Goal: Task Accomplishment & Management: Complete application form

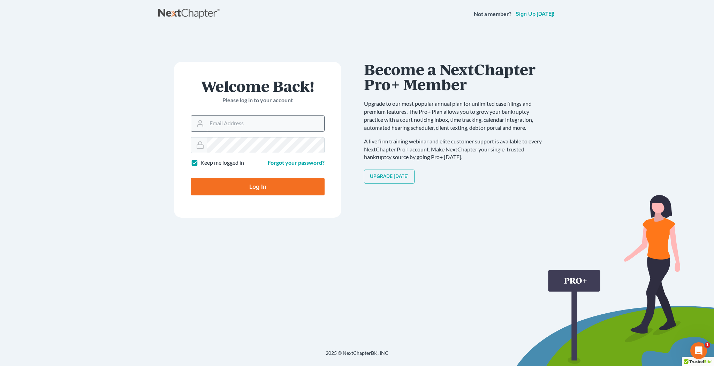
click at [254, 123] on input "Email Address" at bounding box center [266, 123] width 118 height 15
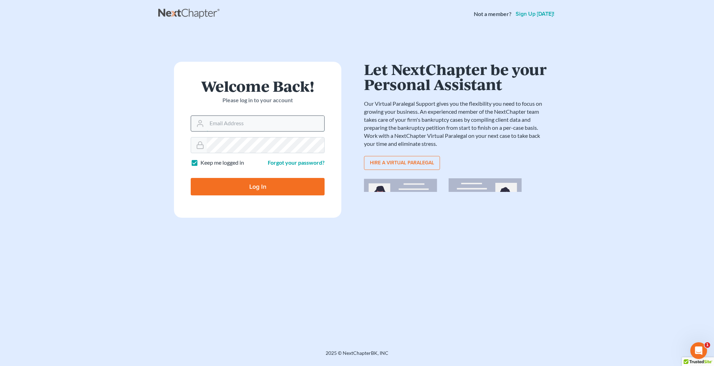
type input "[EMAIL_ADDRESS][DOMAIN_NAME]"
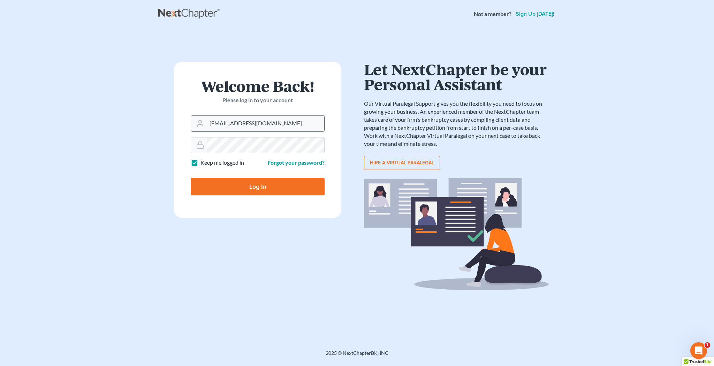
type input "Thinking..."
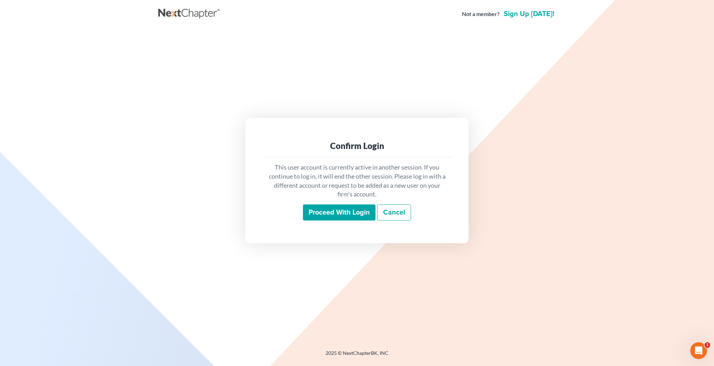
click at [341, 214] on input "Proceed with login" at bounding box center [339, 212] width 73 height 16
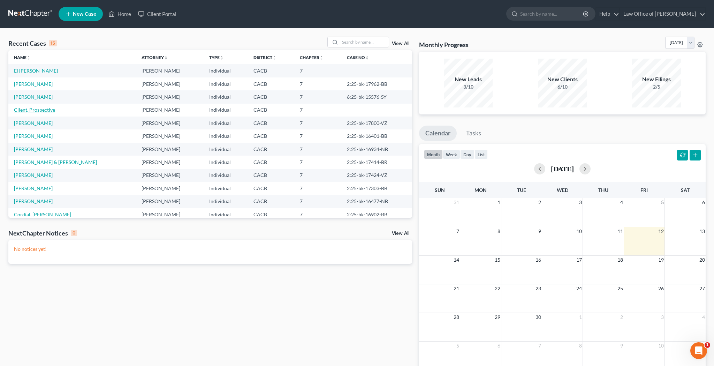
click at [47, 109] on link "Client, Prospective" at bounding box center [34, 110] width 41 height 6
select select "10"
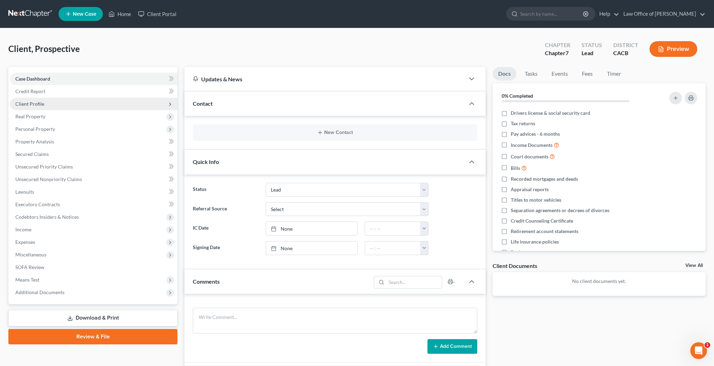
click at [66, 108] on span "Client Profile" at bounding box center [94, 104] width 168 height 13
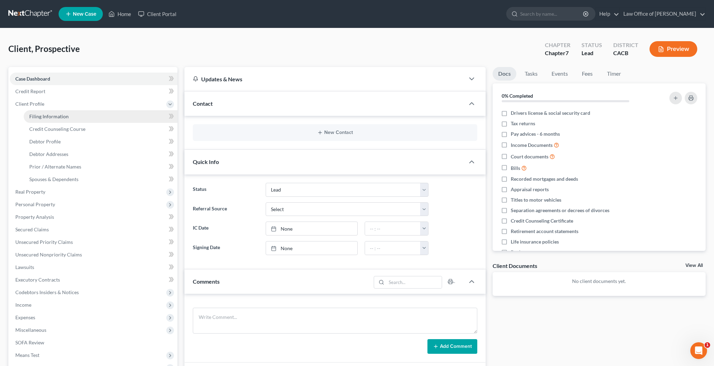
click at [63, 116] on span "Filing Information" at bounding box center [48, 116] width 39 height 6
select select "1"
select select "0"
select select "4"
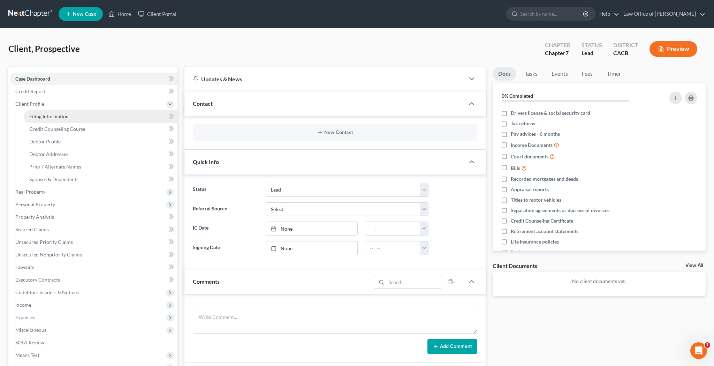
select select "0"
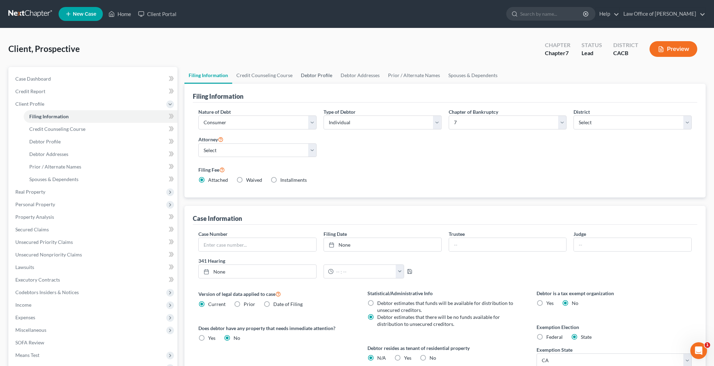
click at [327, 75] on link "Debtor Profile" at bounding box center [317, 75] width 40 height 17
select select "0"
select select "9"
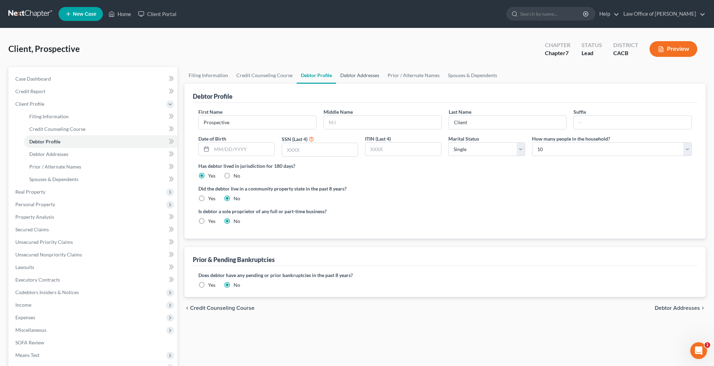
click at [355, 75] on link "Debtor Addresses" at bounding box center [359, 75] width 47 height 17
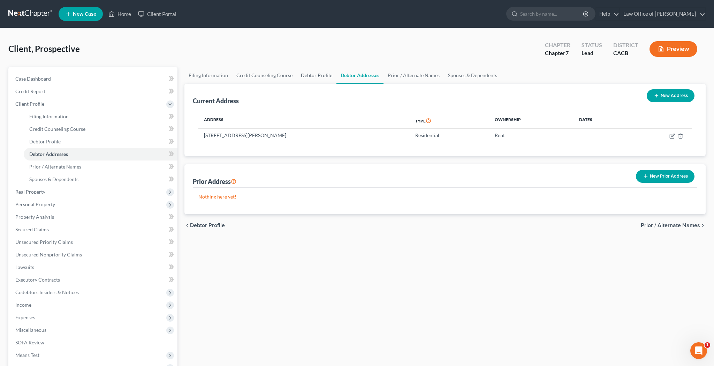
click at [323, 78] on link "Debtor Profile" at bounding box center [317, 75] width 40 height 17
select select "0"
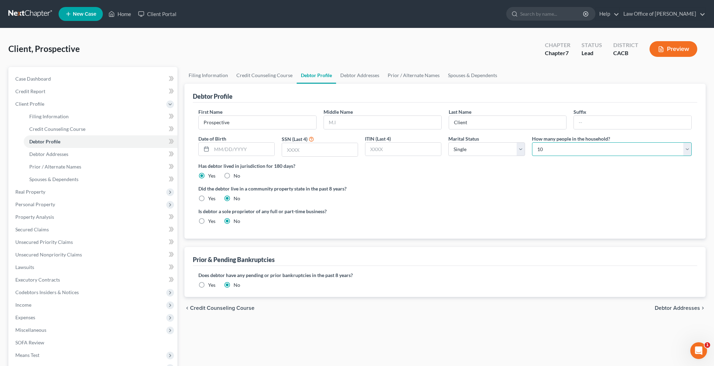
select select "1"
click at [208, 73] on link "Filing Information" at bounding box center [209, 75] width 48 height 17
select select "1"
select select "0"
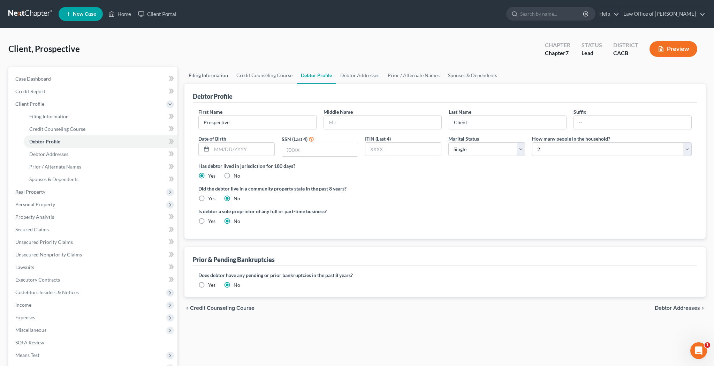
select select "7"
select select "0"
select select "4"
select select "0"
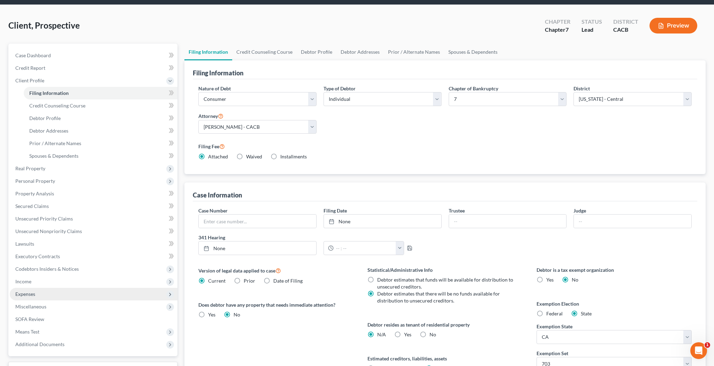
scroll to position [25, 0]
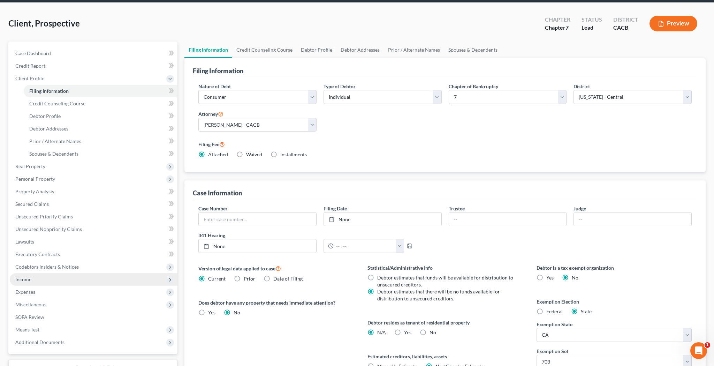
click at [103, 281] on span "Income" at bounding box center [94, 279] width 168 height 13
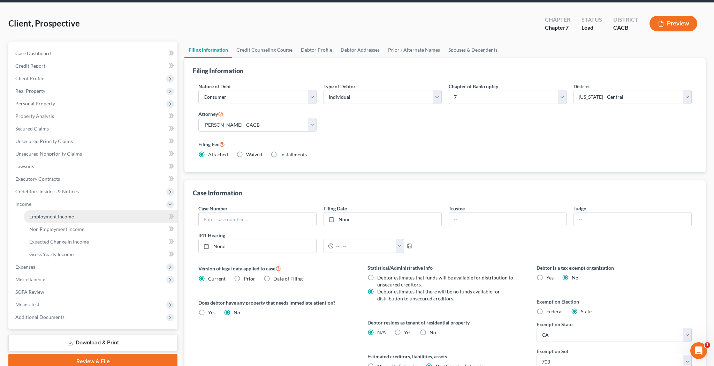
click at [110, 215] on link "Employment Income" at bounding box center [101, 216] width 154 height 13
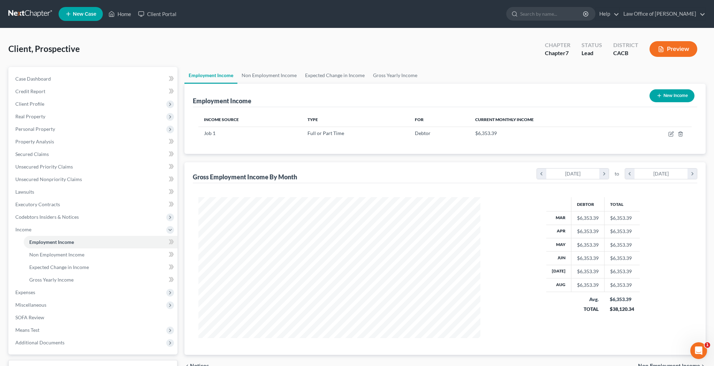
scroll to position [141, 296]
click at [671, 135] on icon "button" at bounding box center [672, 134] width 6 height 6
select select "0"
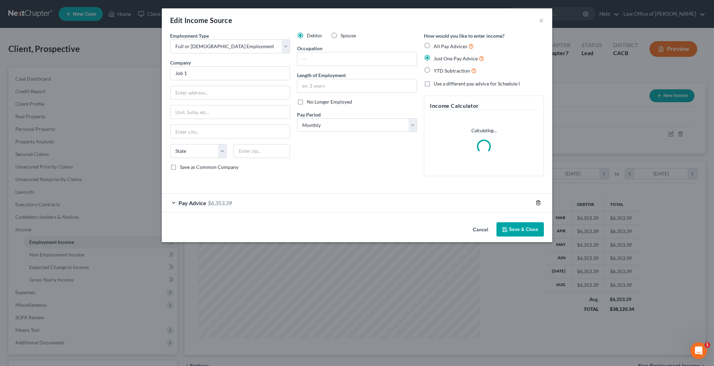
click at [538, 201] on polyline "button" at bounding box center [539, 201] width 4 height 0
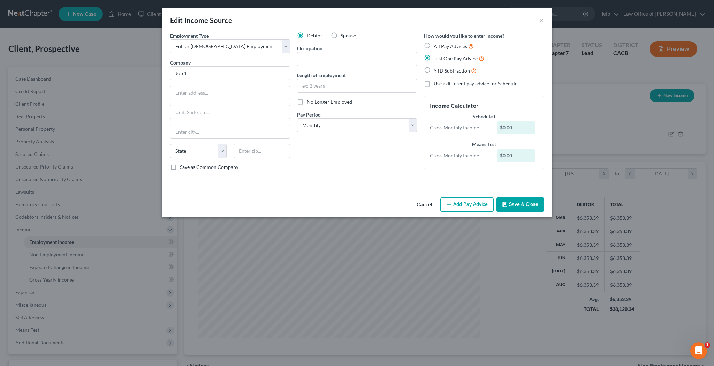
click at [434, 46] on label "All Pay Advices" at bounding box center [454, 46] width 40 height 8
click at [437, 46] on input "All Pay Advices" at bounding box center [439, 44] width 5 height 5
radio input "true"
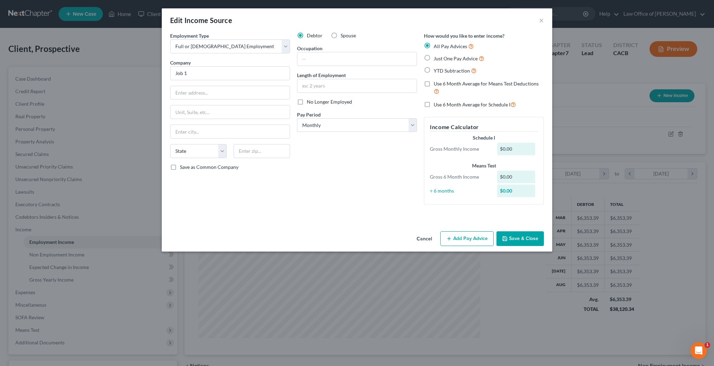
click at [469, 222] on div "Employment Type * Select Full or Part Time Employment Self Employment Company *…" at bounding box center [357, 130] width 391 height 196
click at [470, 235] on button "Add Pay Advice" at bounding box center [467, 238] width 53 height 15
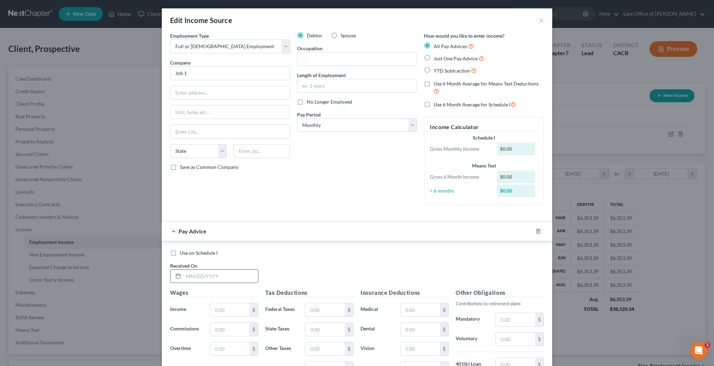
click at [224, 272] on input "text" at bounding box center [221, 276] width 75 height 13
type input "07/02/2025"
click at [227, 307] on input "text" at bounding box center [229, 309] width 39 height 13
click at [224, 307] on input "text" at bounding box center [229, 309] width 39 height 13
type input "50,376.64"
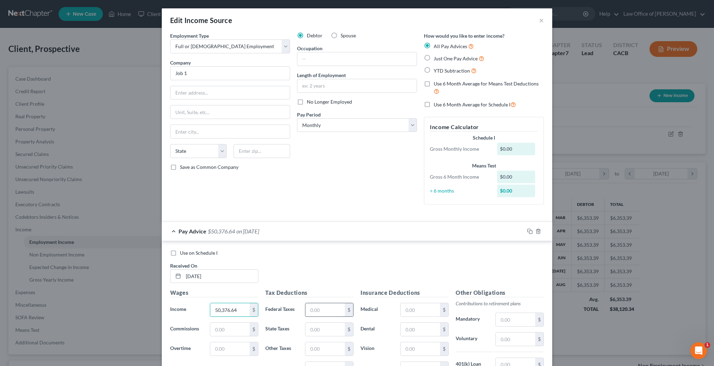
click at [324, 310] on input "text" at bounding box center [325, 309] width 39 height 13
click at [330, 308] on input "text" at bounding box center [325, 309] width 39 height 13
type input "5,294.94"
click at [411, 314] on input "text" at bounding box center [420, 309] width 39 height 13
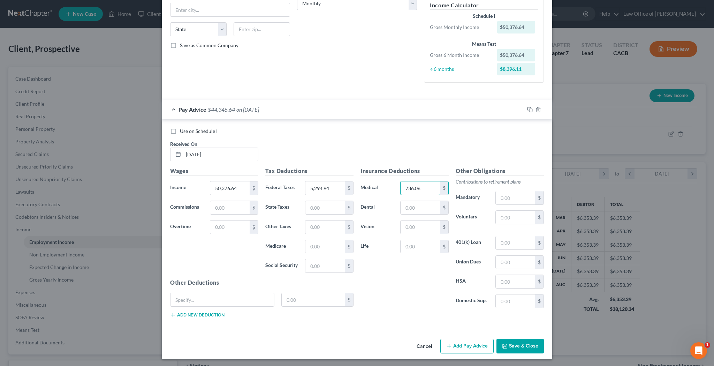
scroll to position [121, 0]
type input "736.06"
click at [416, 247] on input "text" at bounding box center [420, 246] width 39 height 13
type input "11.44"
click at [517, 343] on button "Save & Close" at bounding box center [520, 346] width 47 height 15
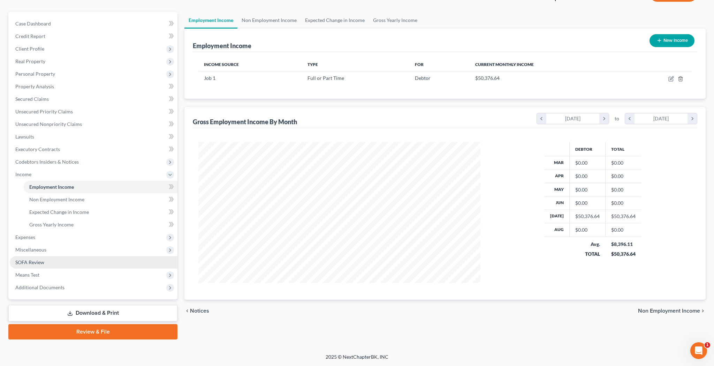
scroll to position [55, 0]
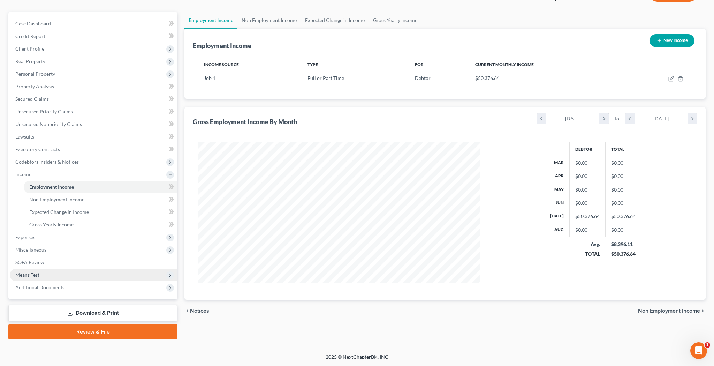
click at [62, 273] on span "Means Test" at bounding box center [94, 275] width 168 height 13
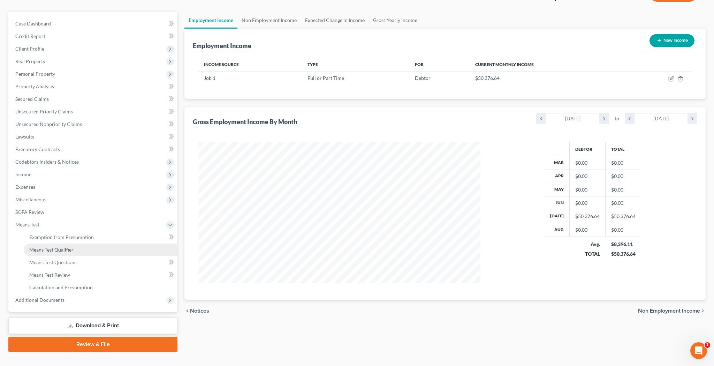
click at [63, 250] on span "Means Test Qualifier" at bounding box center [51, 250] width 44 height 6
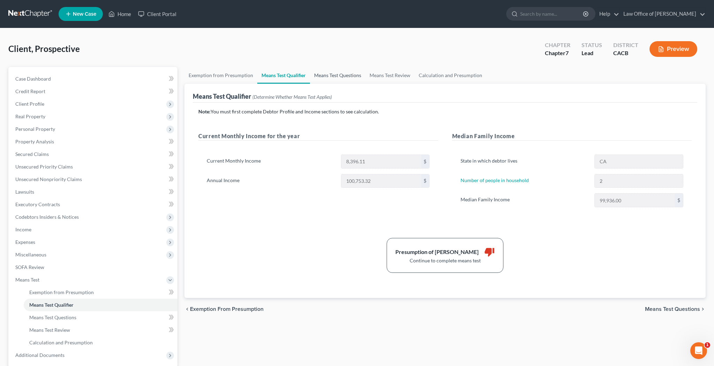
click at [333, 77] on link "Means Test Questions" at bounding box center [337, 75] width 55 height 17
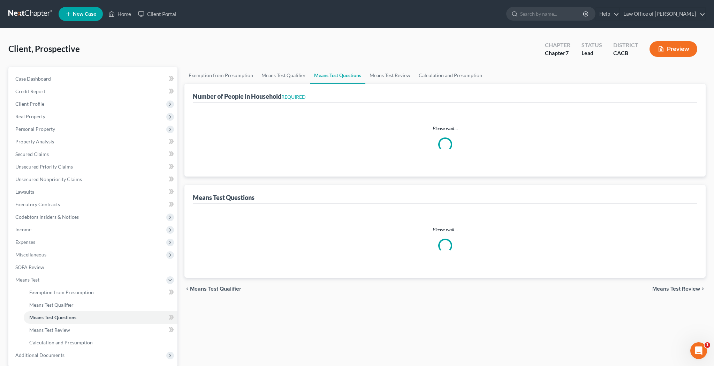
select select "1"
select select "60"
select select "1"
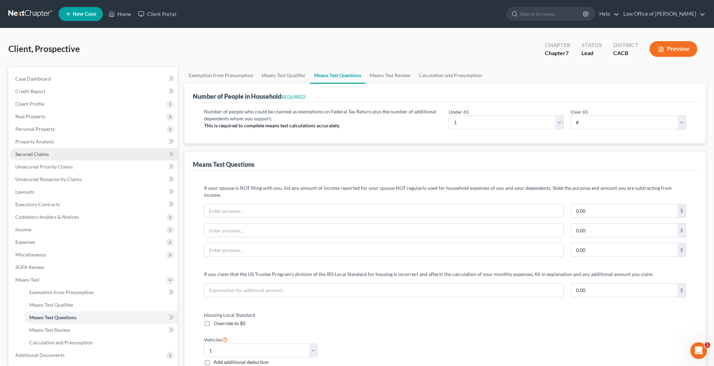
click at [69, 155] on link "Secured Claims" at bounding box center [94, 154] width 168 height 13
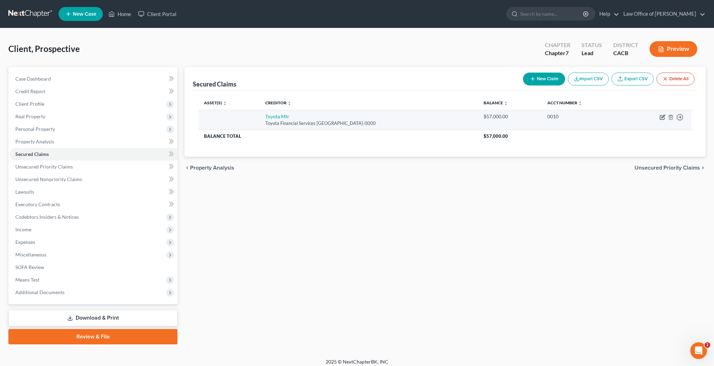
click at [661, 118] on icon "button" at bounding box center [663, 117] width 6 height 6
select select "16"
select select "2"
select select "0"
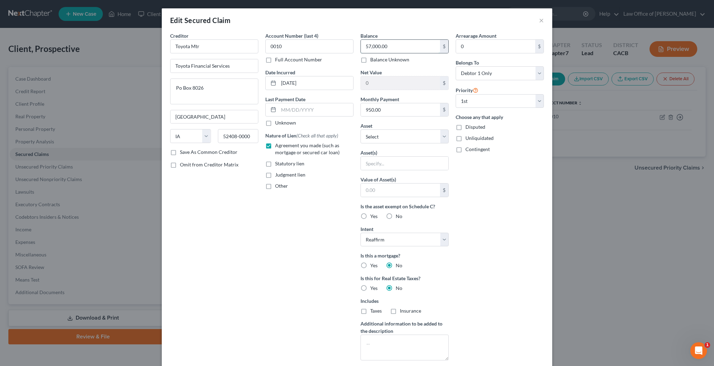
click at [408, 48] on input "57,000.00" at bounding box center [400, 46] width 79 height 13
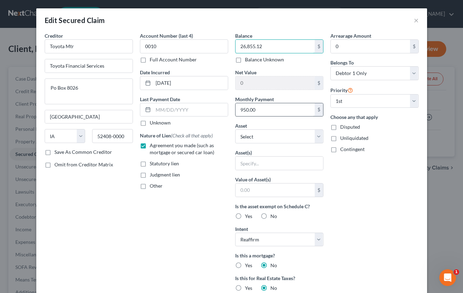
type input "26,855.12"
click at [283, 110] on input "950.00" at bounding box center [274, 109] width 79 height 13
type input "589.92"
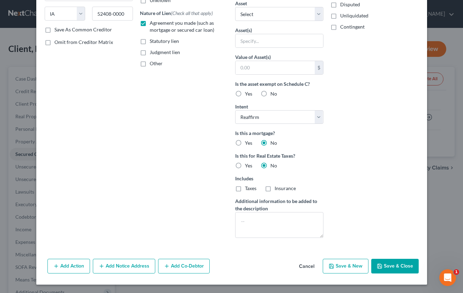
click at [398, 267] on button "Save & Close" at bounding box center [394, 266] width 47 height 15
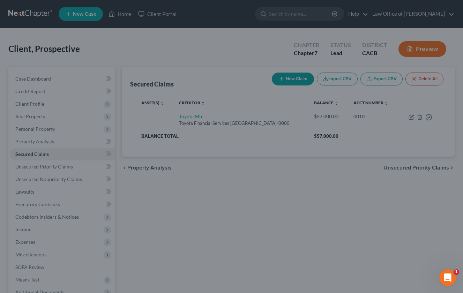
scroll to position [46, 0]
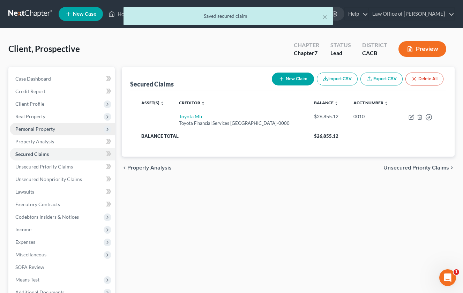
click at [55, 132] on span "Personal Property" at bounding box center [62, 129] width 105 height 13
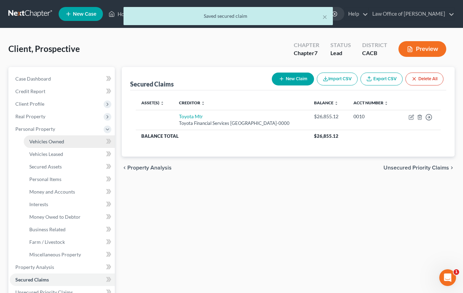
click at [53, 140] on span "Vehicles Owned" at bounding box center [46, 142] width 35 height 6
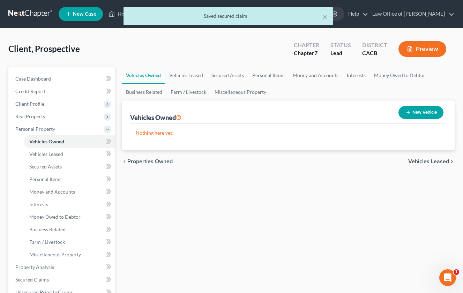
click at [413, 115] on button "New Vehicle" at bounding box center [420, 112] width 45 height 13
select select "0"
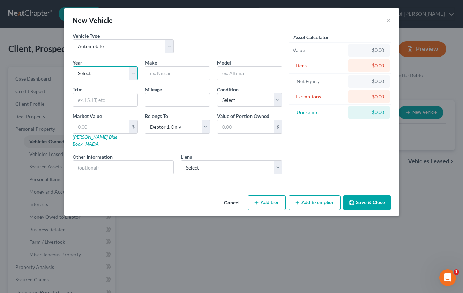
select select "6"
click at [158, 74] on input "text" at bounding box center [177, 73] width 65 height 13
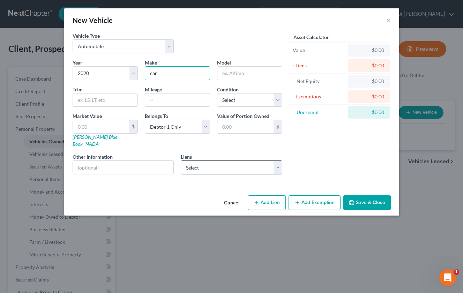
type input "car"
select select "16"
select select "0"
select select "2"
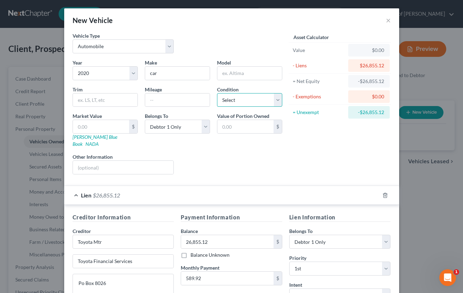
select select "0"
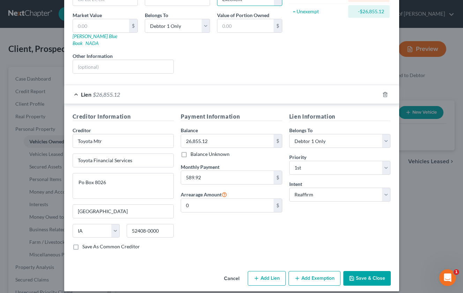
scroll to position [100, 0]
click at [364, 271] on button "Save & Close" at bounding box center [366, 278] width 47 height 15
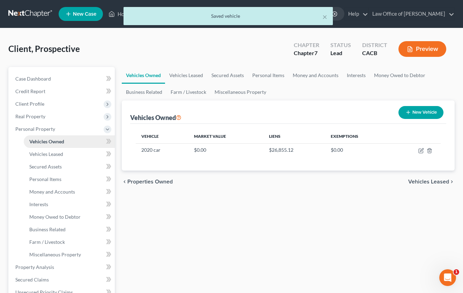
click at [53, 143] on span "Vehicles Owned" at bounding box center [46, 142] width 35 height 6
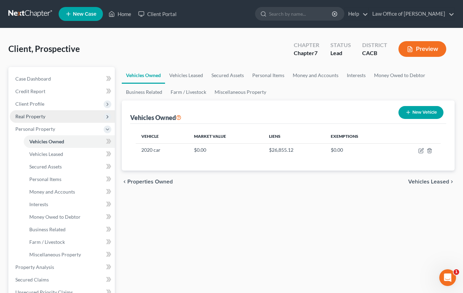
click at [44, 118] on span "Real Property" at bounding box center [30, 116] width 30 height 6
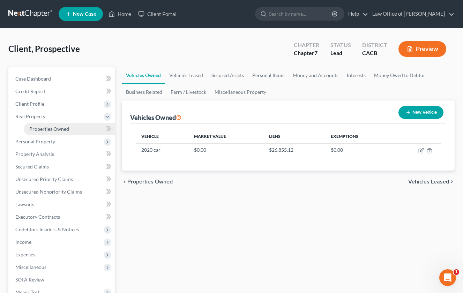
click at [45, 129] on span "Properties Owned" at bounding box center [49, 129] width 40 height 6
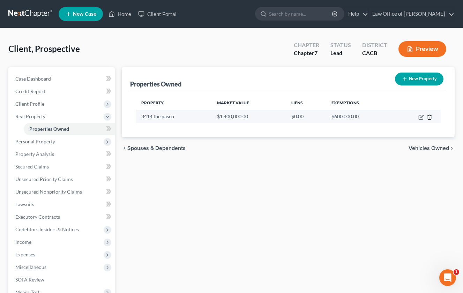
click at [428, 118] on icon "button" at bounding box center [430, 117] width 6 height 6
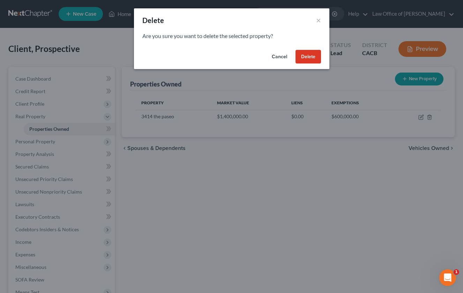
click at [313, 57] on button "Delete" at bounding box center [307, 57] width 25 height 14
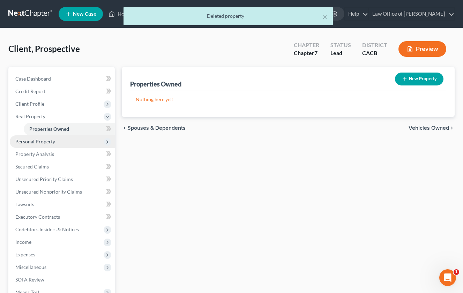
click at [63, 143] on span "Personal Property" at bounding box center [62, 141] width 105 height 13
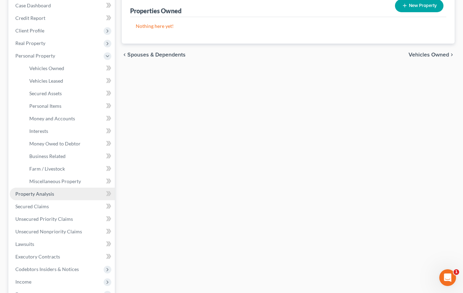
click at [65, 197] on link "Property Analysis" at bounding box center [62, 194] width 105 height 13
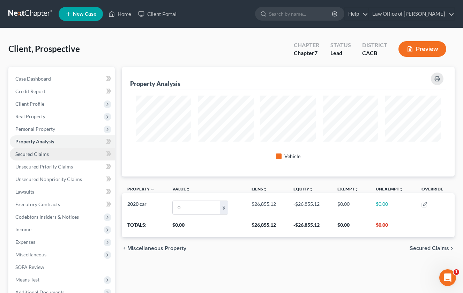
click at [44, 152] on span "Secured Claims" at bounding box center [31, 154] width 33 height 6
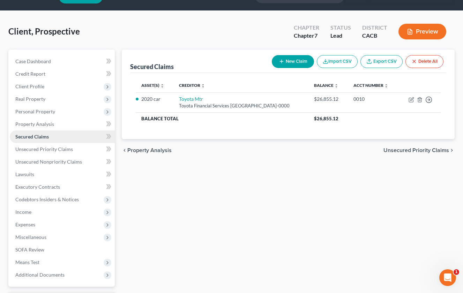
scroll to position [18, 0]
click at [43, 148] on span "Unsecured Priority Claims" at bounding box center [44, 149] width 58 height 6
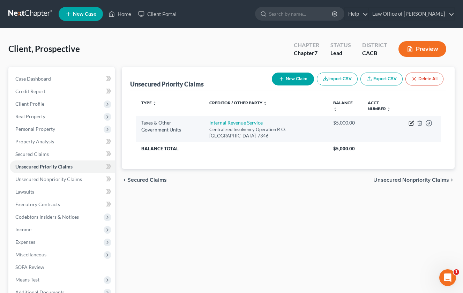
click at [410, 123] on icon "button" at bounding box center [412, 123] width 6 height 6
select select "0"
select select "39"
select select "0"
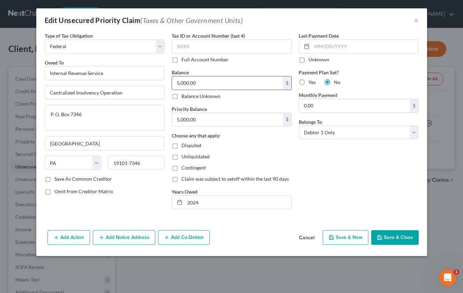
click at [199, 82] on input "5,000.00" at bounding box center [227, 82] width 111 height 13
type input "9,985.28"
click at [201, 117] on input "5,000.00" at bounding box center [227, 119] width 111 height 13
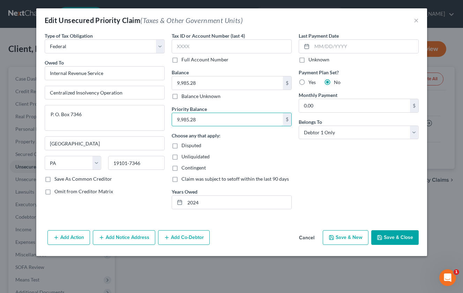
type input "9,985.28"
click at [308, 84] on label "Yes" at bounding box center [311, 82] width 7 height 7
click at [311, 83] on input "Yes" at bounding box center [313, 81] width 5 height 5
radio input "true"
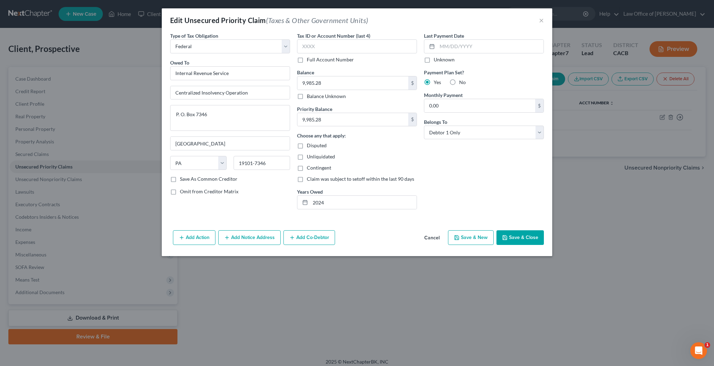
click at [533, 238] on button "Save & Close" at bounding box center [520, 237] width 47 height 15
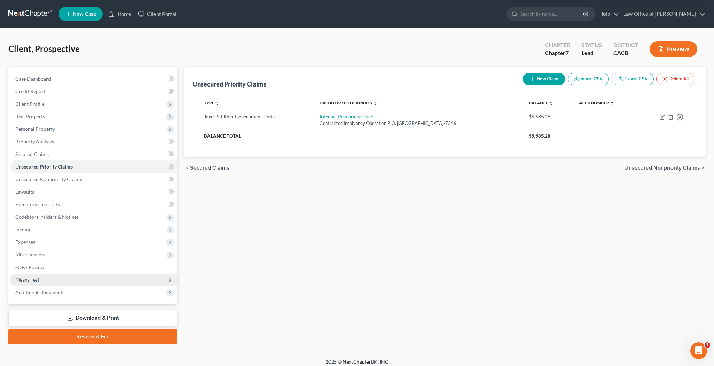
click at [81, 281] on span "Means Test" at bounding box center [94, 280] width 168 height 13
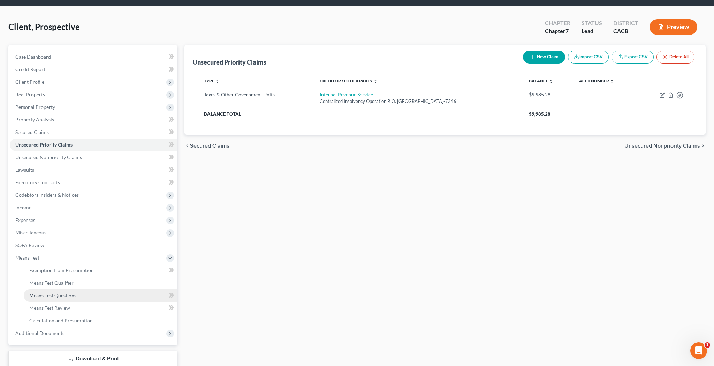
scroll to position [23, 0]
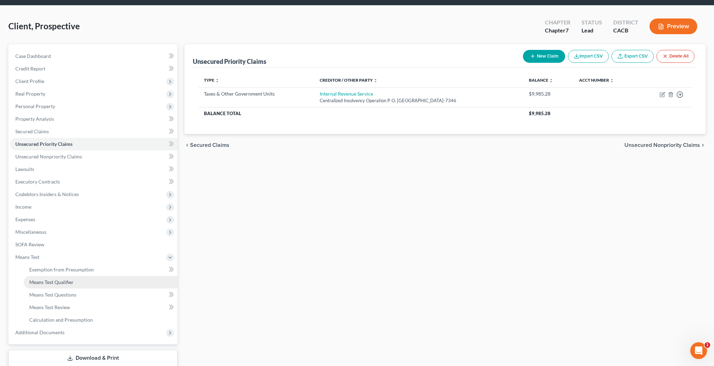
click at [65, 284] on span "Means Test Qualifier" at bounding box center [51, 282] width 44 height 6
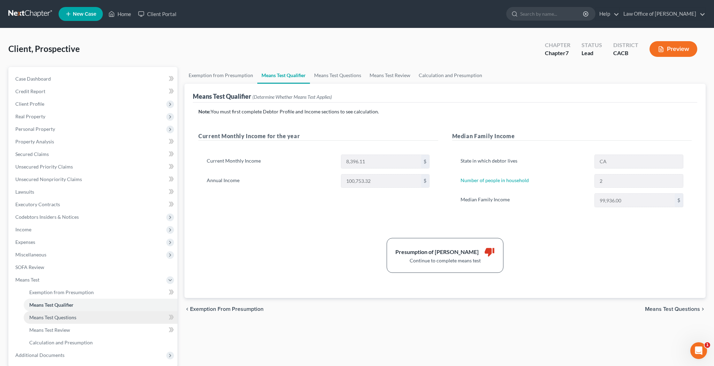
click at [69, 317] on span "Means Test Questions" at bounding box center [52, 317] width 47 height 6
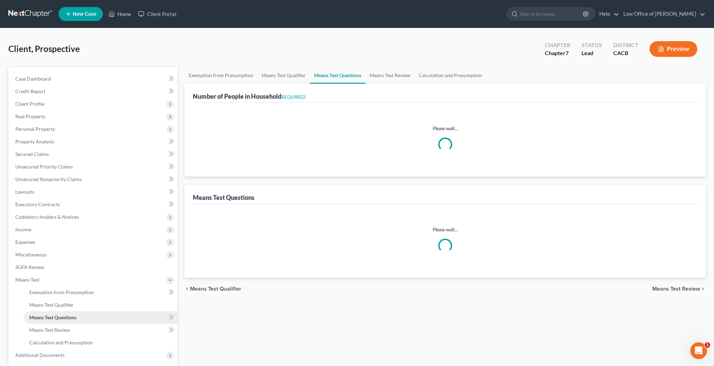
select select "1"
select select "60"
select select "1"
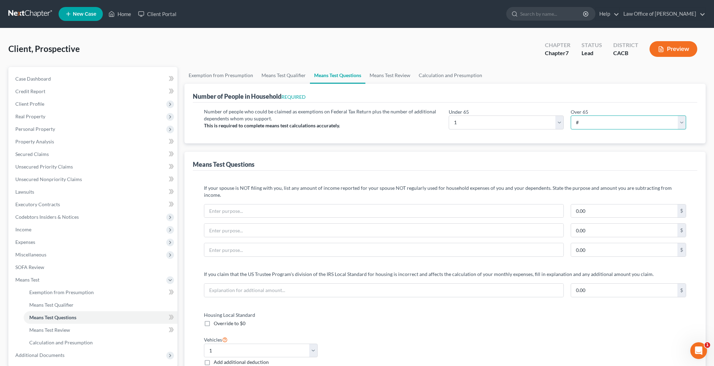
select select "1"
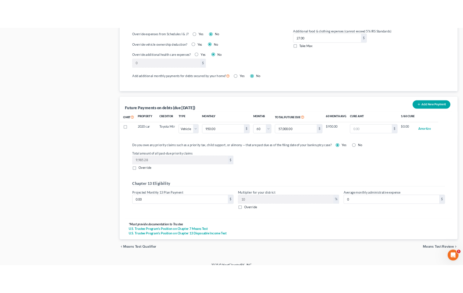
scroll to position [589, 0]
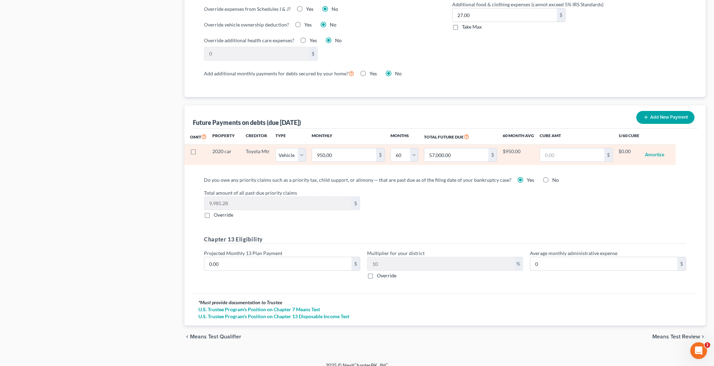
click at [200, 153] on label at bounding box center [200, 153] width 0 height 0
click at [203, 148] on input "checkbox" at bounding box center [205, 150] width 5 height 5
checkbox input "true"
select select "1"
select select "60"
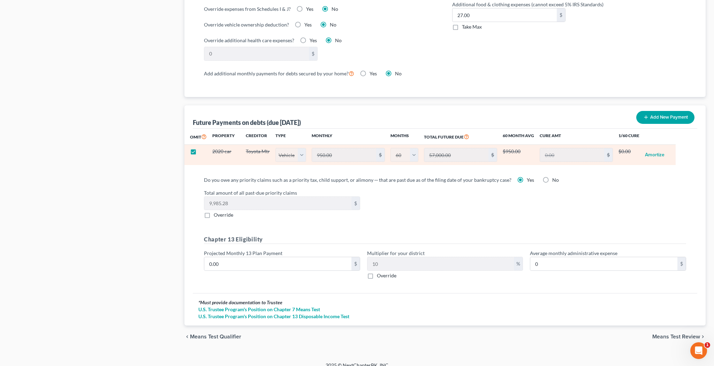
click at [200, 153] on label at bounding box center [200, 153] width 0 height 0
click at [203, 148] on input "checkbox" at bounding box center [205, 150] width 5 height 5
checkbox input "false"
select select "1"
select select "60"
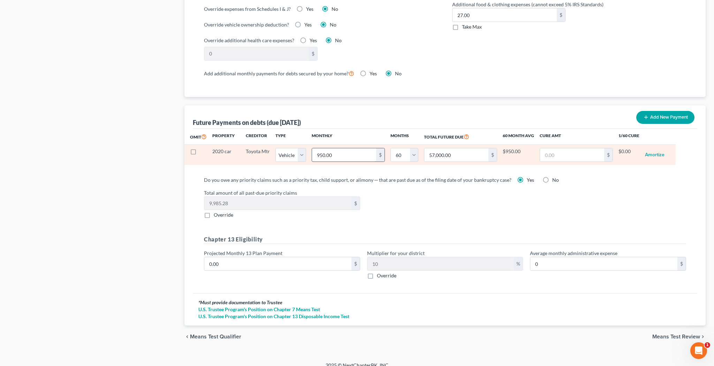
click at [336, 148] on input "950.00" at bounding box center [344, 154] width 64 height 13
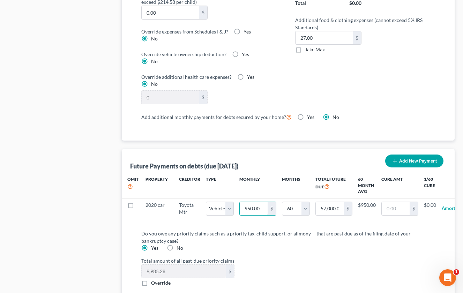
type input "5"
type input "300.00"
type input "58"
type input "3,480.00"
type input "589"
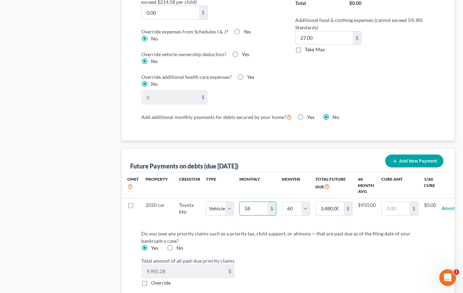
type input "35,340.00"
select select "1"
select select "60"
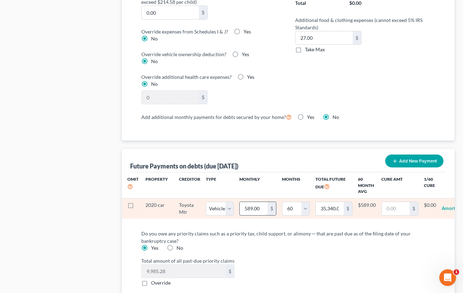
click at [259, 202] on input "589.00" at bounding box center [254, 208] width 28 height 13
type input "5"
type input "300.00"
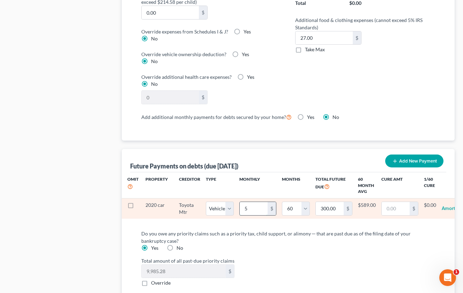
type input "59"
type input "3,540.00"
type input "590"
type input "35,400.00"
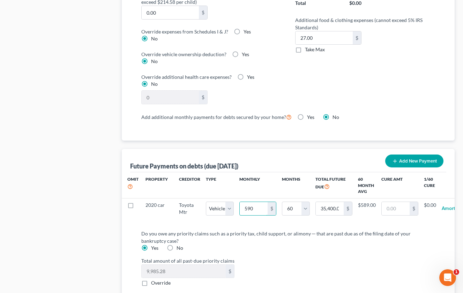
click at [278, 230] on label "Do you owe any priority claims such as a priority tax, child support, or alimon…" at bounding box center [285, 237] width 288 height 15
select select "1"
select select "60"
select select "1"
select select "60"
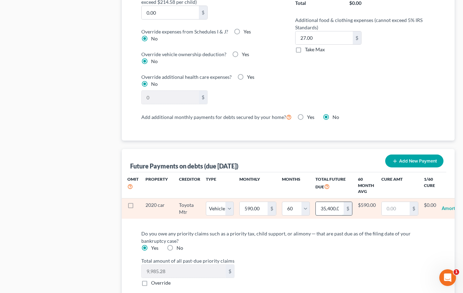
click at [336, 202] on input "35,400.00" at bounding box center [330, 208] width 28 height 13
type input "2,685"
select select "1"
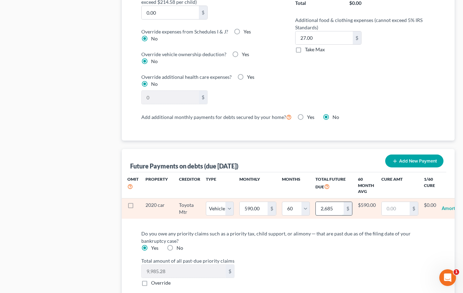
select select "60"
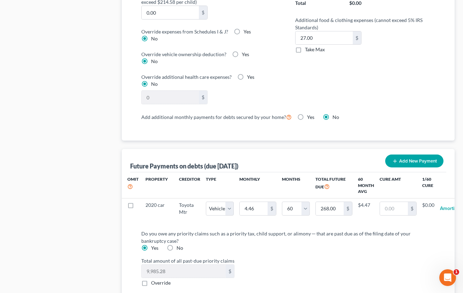
select select "1"
select select "60"
select select "1"
select select "60"
select select "1"
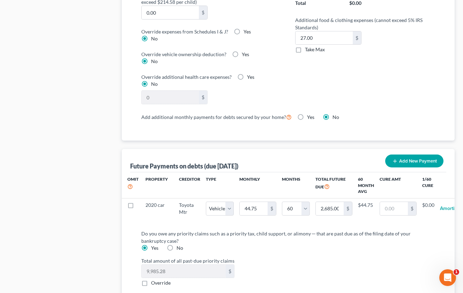
select select "60"
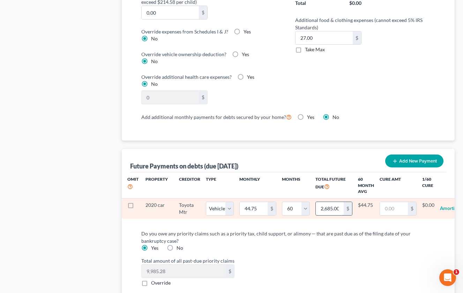
click at [333, 204] on input "2,685.00" at bounding box center [330, 208] width 28 height 13
type input "2,685"
select select "1"
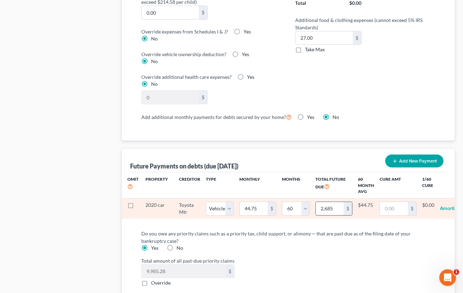
select select "60"
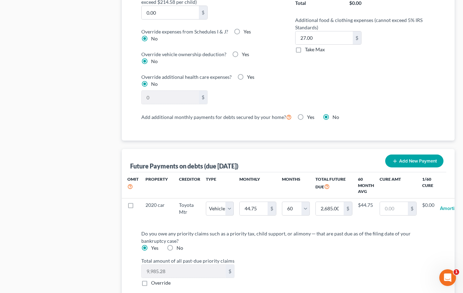
select select "1"
select select "60"
select select "1"
select select "60"
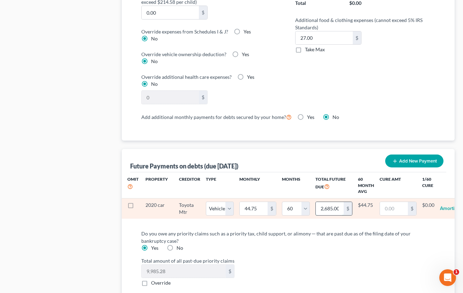
click at [336, 204] on input "2,685.00" at bounding box center [330, 208] width 28 height 13
click at [262, 203] on input "44.75" at bounding box center [254, 208] width 28 height 13
type input "5"
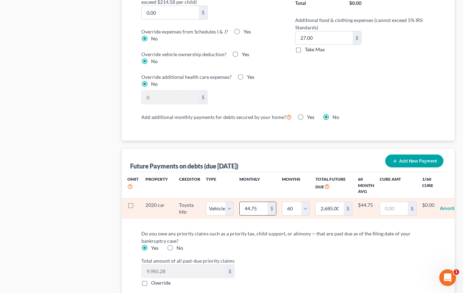
type input "300.00"
type input "59"
type input "3,540.00"
type input "590"
type input "35,400.00"
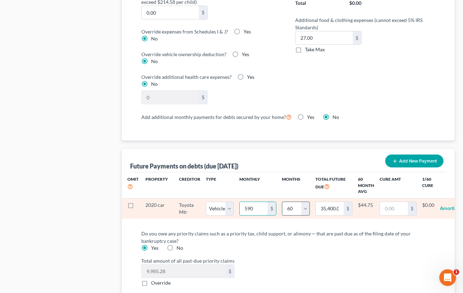
select select "1"
select select "60"
select select "1"
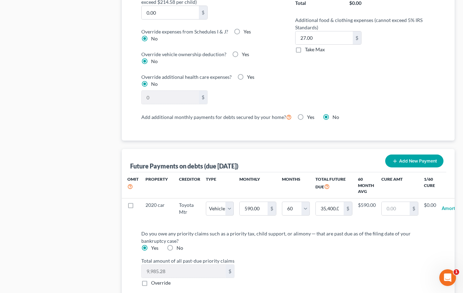
select select "45"
select select "1"
select select "45"
click at [329, 230] on label "Do you owe any priority claims such as a priority tax, child support, or alimon…" at bounding box center [285, 237] width 288 height 15
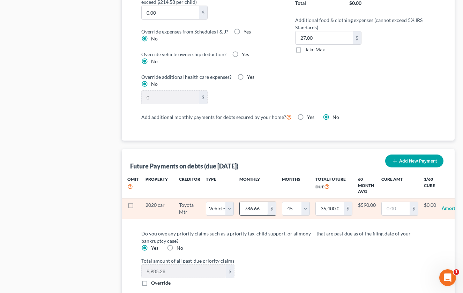
click at [255, 202] on input "786.66" at bounding box center [254, 208] width 28 height 13
type input "5"
type input "225.00"
type input "59"
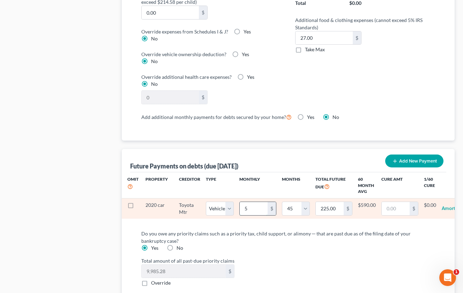
type input "2,655.00"
type input "590"
type input "26,550.00"
select select "1"
select select "45"
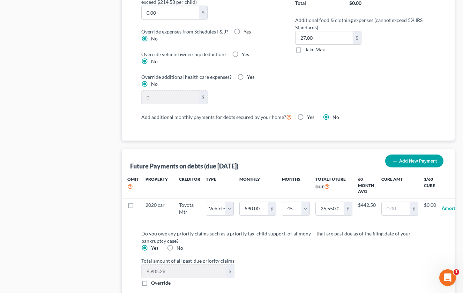
select select "1"
select select "45"
click at [291, 230] on label "Do you owe any priority claims such as a priority tax, child support, or alimon…" at bounding box center [285, 237] width 288 height 15
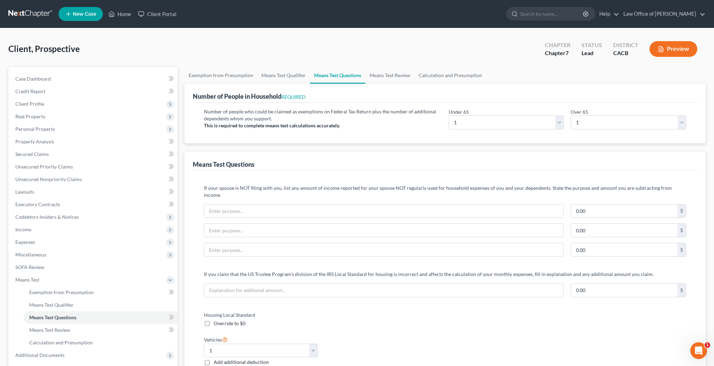
scroll to position [0, 0]
click at [388, 76] on link "Means Test Review" at bounding box center [390, 75] width 49 height 17
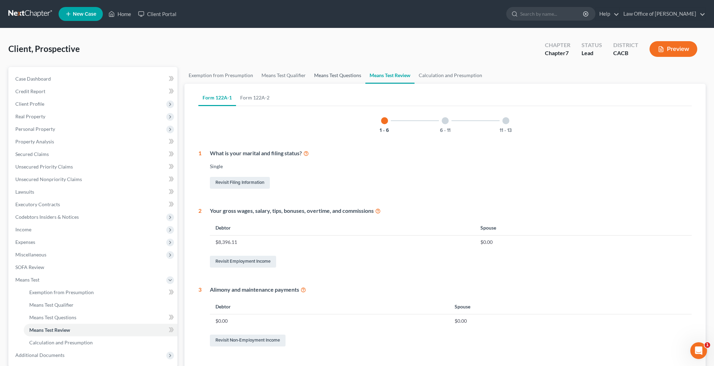
click at [347, 78] on link "Means Test Questions" at bounding box center [337, 75] width 55 height 17
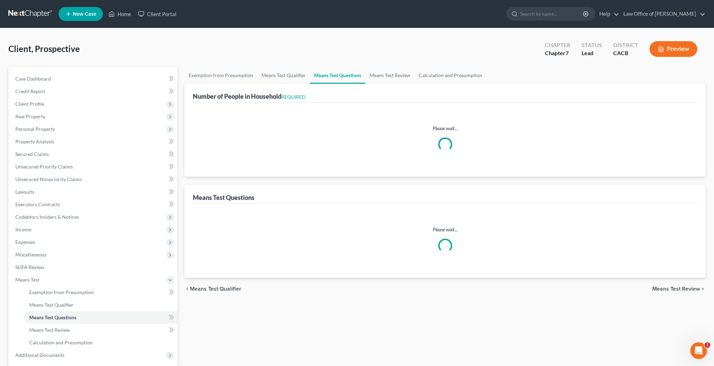
select select "1"
select select "45"
select select "1"
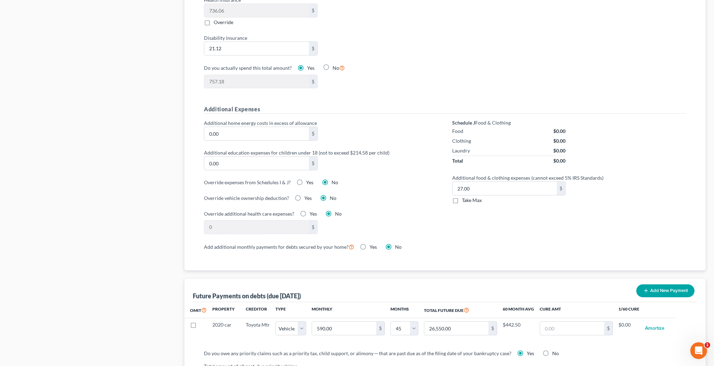
scroll to position [425, 0]
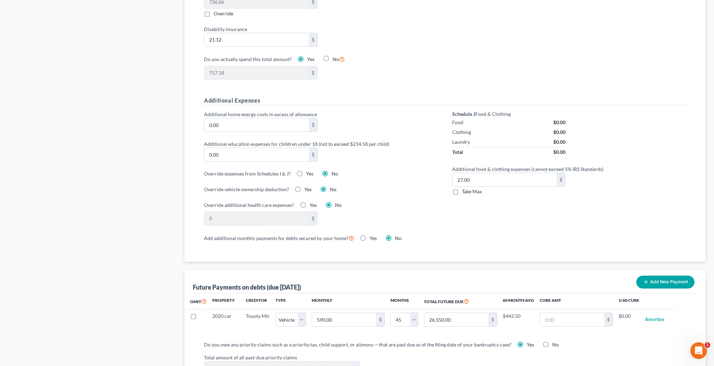
click at [462, 188] on label "Take Max" at bounding box center [472, 191] width 20 height 7
click at [465, 188] on input "Take Max" at bounding box center [467, 190] width 5 height 5
checkbox input "true"
type input "52.00"
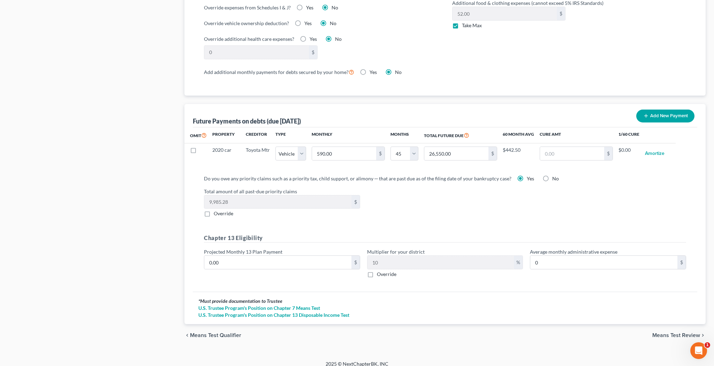
scroll to position [590, 0]
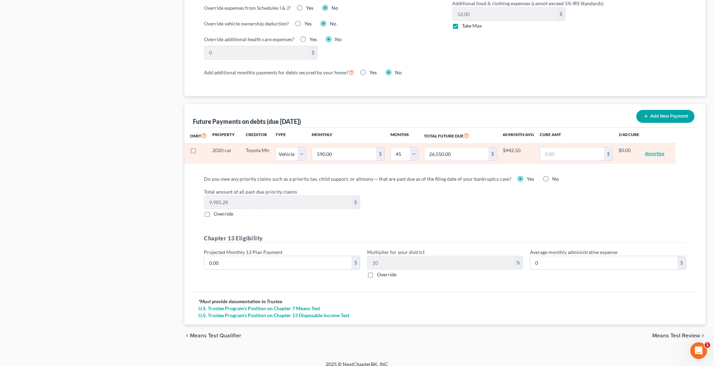
click at [653, 147] on button "Amortize" at bounding box center [655, 154] width 20 height 14
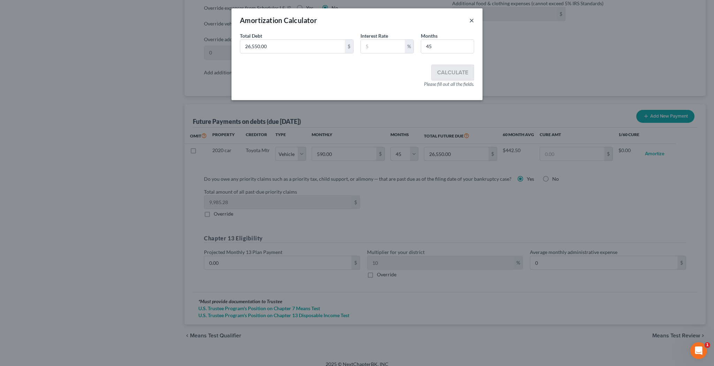
click at [473, 21] on button "×" at bounding box center [472, 20] width 5 height 8
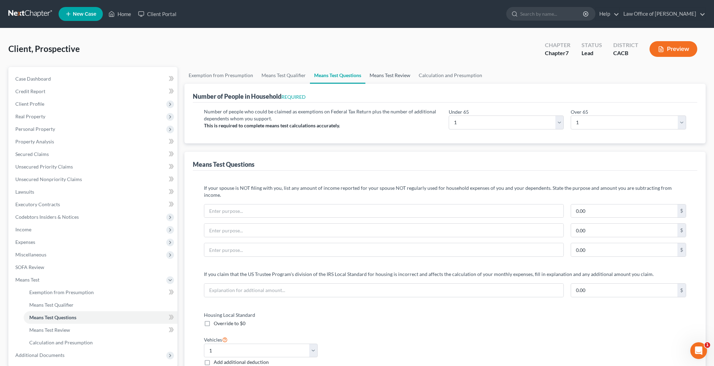
scroll to position [0, 0]
click at [396, 77] on link "Means Test Review" at bounding box center [390, 75] width 49 height 17
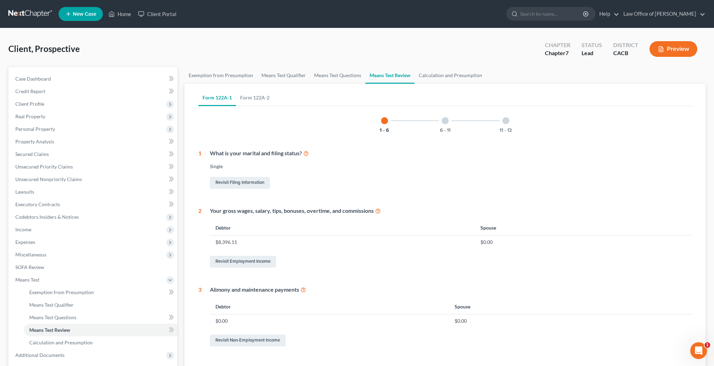
click at [447, 122] on div at bounding box center [445, 120] width 7 height 7
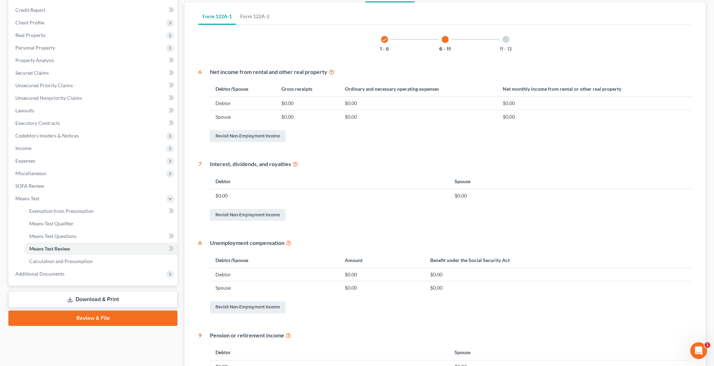
scroll to position [9, 0]
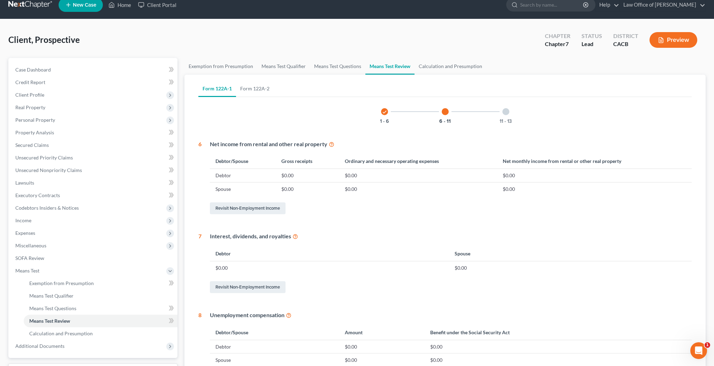
click at [506, 111] on div at bounding box center [506, 111] width 7 height 7
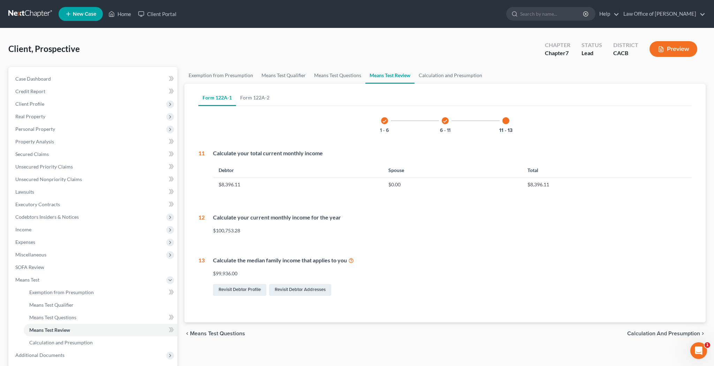
scroll to position [0, 0]
click at [453, 75] on link "Calculation and Presumption" at bounding box center [451, 75] width 72 height 17
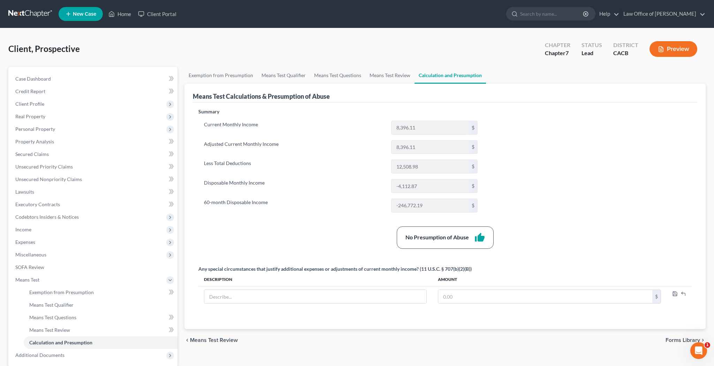
click at [673, 51] on button "Preview" at bounding box center [674, 49] width 48 height 16
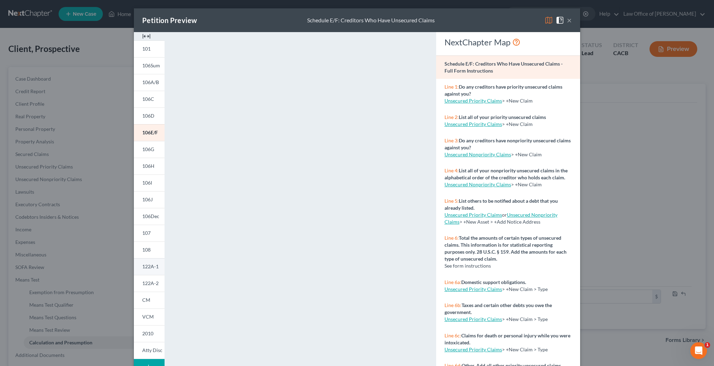
click at [155, 266] on span "122A-1" at bounding box center [150, 266] width 16 height 6
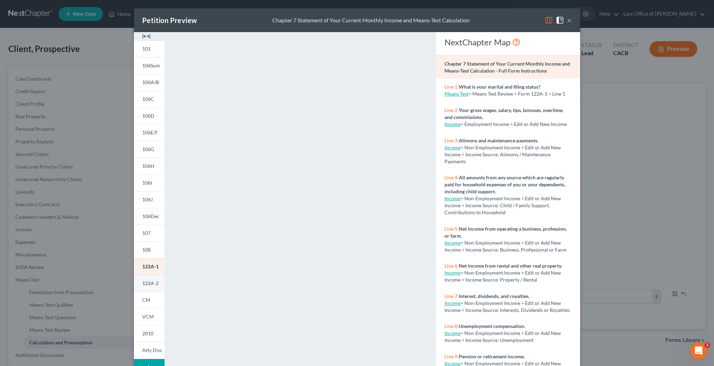
click at [144, 282] on span "122A-2" at bounding box center [150, 283] width 16 height 6
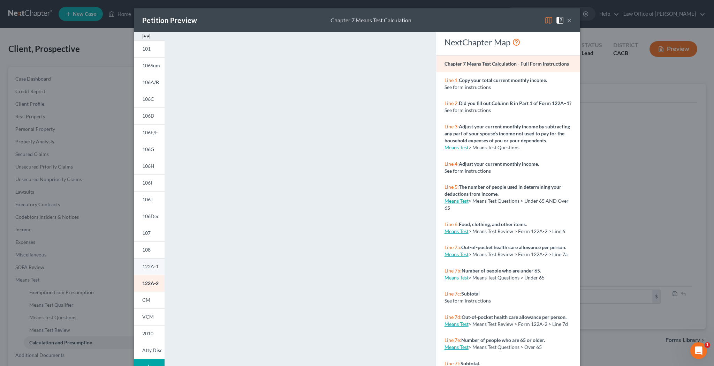
click at [152, 267] on span "122A-1" at bounding box center [150, 266] width 16 height 6
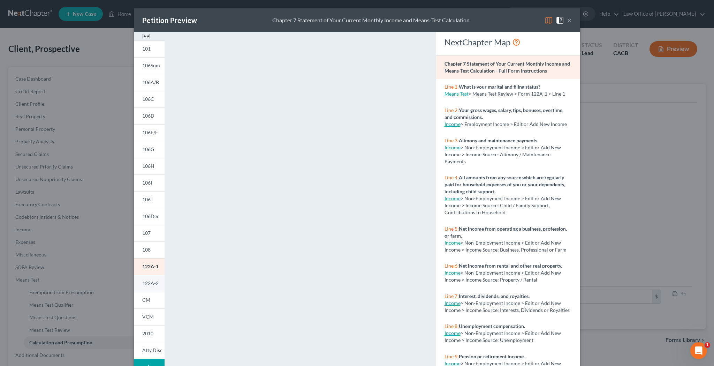
click at [154, 281] on span "122A-2" at bounding box center [150, 283] width 16 height 6
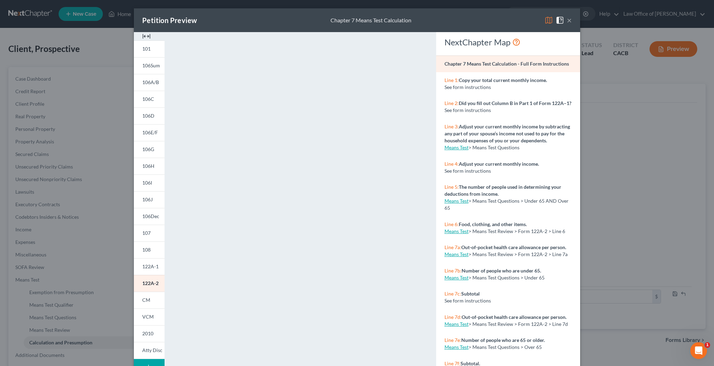
click at [571, 22] on button "×" at bounding box center [569, 20] width 5 height 8
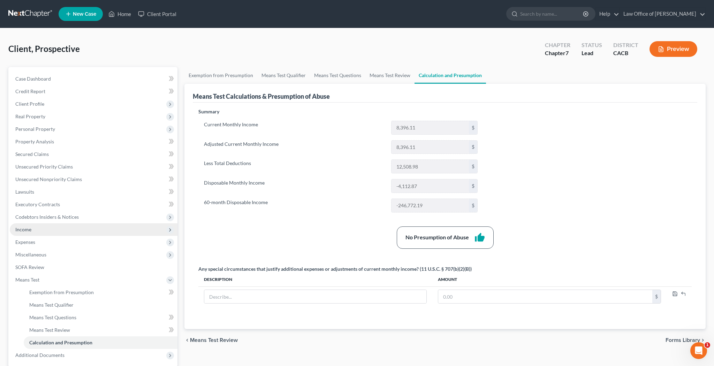
click at [77, 232] on span "Income" at bounding box center [94, 229] width 168 height 13
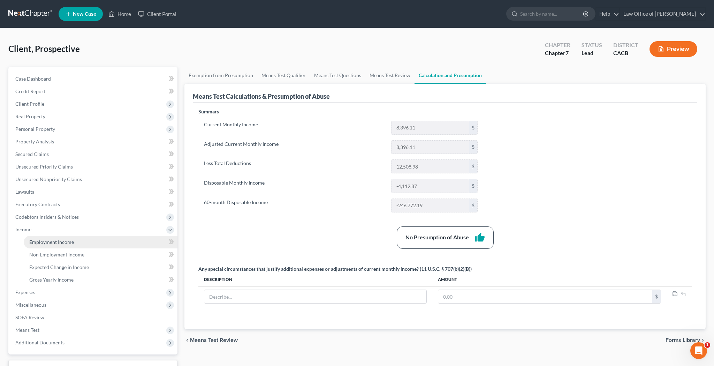
click at [77, 241] on link "Employment Income" at bounding box center [101, 242] width 154 height 13
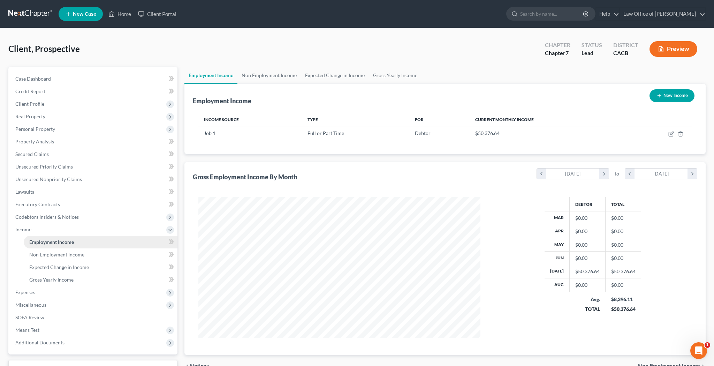
scroll to position [141, 296]
click at [672, 133] on icon "button" at bounding box center [672, 134] width 6 height 6
select select "0"
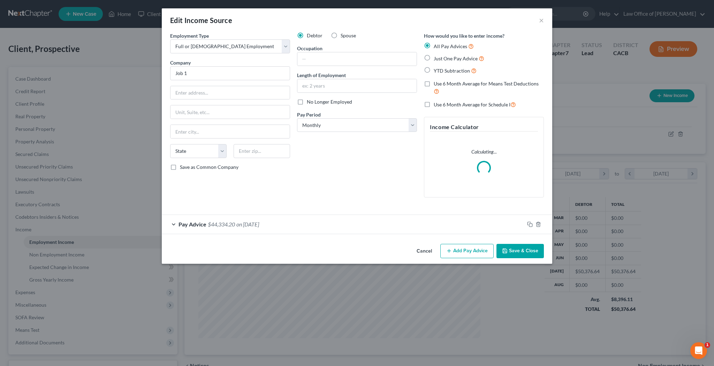
click at [172, 223] on div "Pay Advice $44,334.20 on 07/02/2025" at bounding box center [343, 224] width 363 height 18
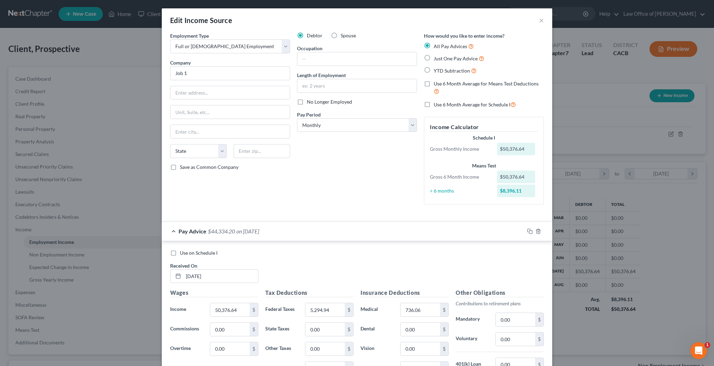
scroll to position [0, 0]
click at [434, 83] on label "Use 6 Month Average for Means Test Deductions" at bounding box center [489, 87] width 110 height 15
click at [437, 83] on input "Use 6 Month Average for Means Test Deductions" at bounding box center [439, 82] width 5 height 5
checkbox input "true"
click at [434, 104] on label "Use 6 Month Average for Schedule I" at bounding box center [475, 104] width 82 height 8
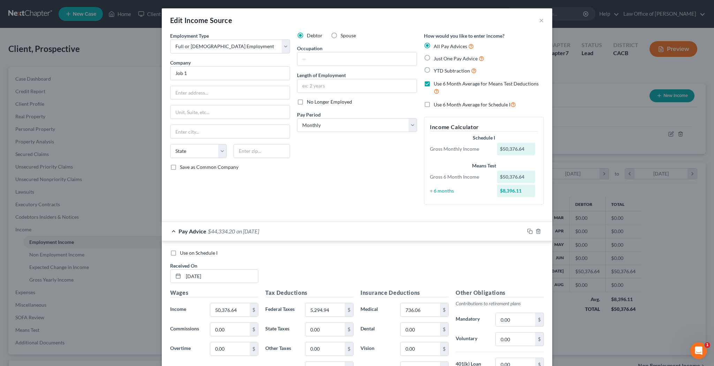
click at [437, 104] on input "Use 6 Month Average for Schedule I" at bounding box center [439, 102] width 5 height 5
checkbox input "true"
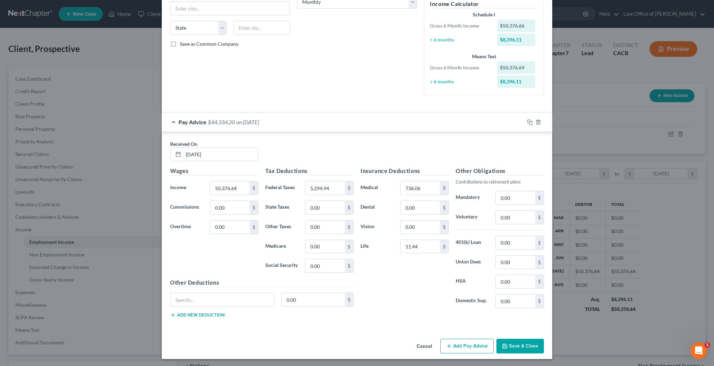
scroll to position [123, 0]
click at [517, 346] on button "Save & Close" at bounding box center [520, 346] width 47 height 15
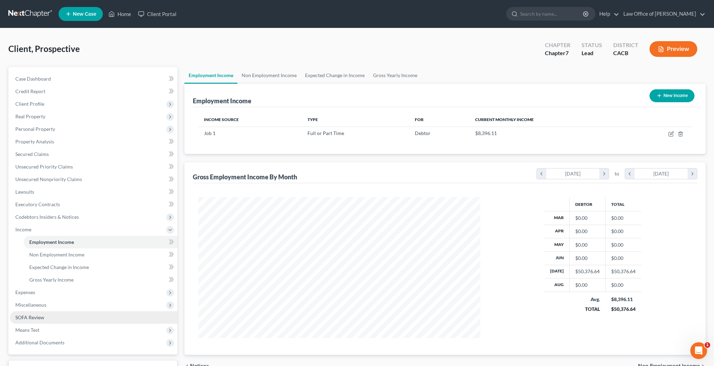
click at [82, 315] on link "SOFA Review" at bounding box center [94, 317] width 168 height 13
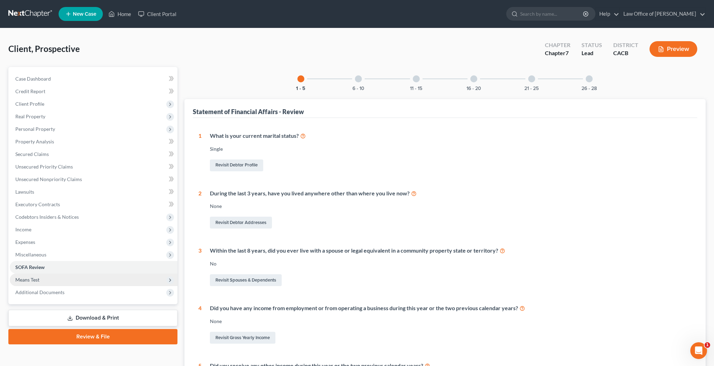
click at [76, 277] on span "Means Test" at bounding box center [94, 280] width 168 height 13
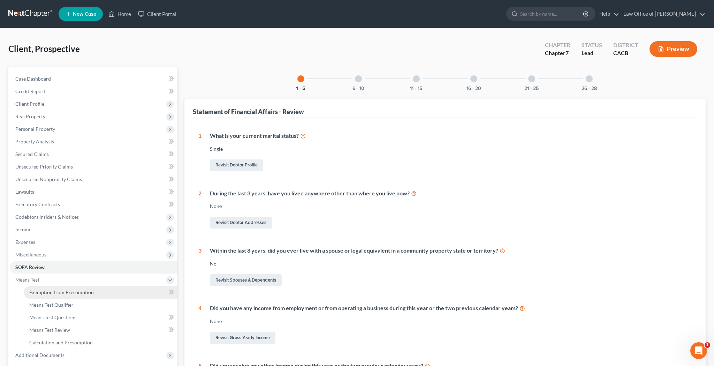
click at [75, 291] on span "Exemption from Presumption" at bounding box center [61, 292] width 65 height 6
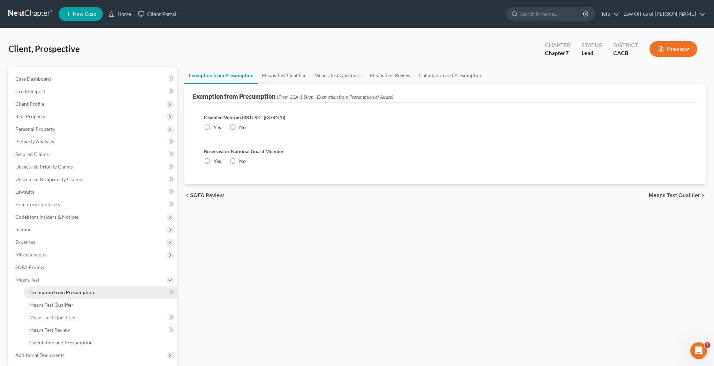
radio input "true"
click at [74, 305] on link "Means Test Qualifier" at bounding box center [101, 305] width 154 height 13
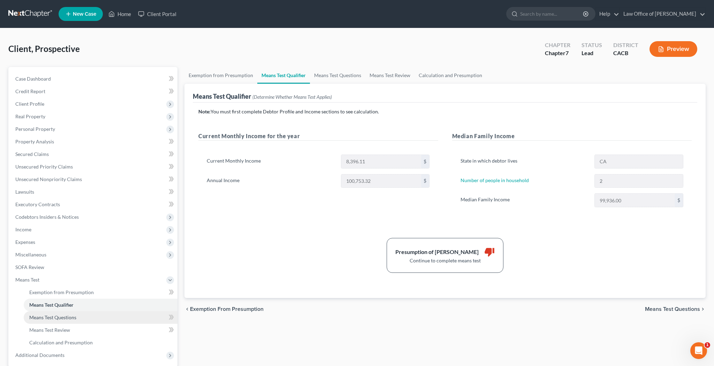
click at [77, 315] on link "Means Test Questions" at bounding box center [101, 317] width 154 height 13
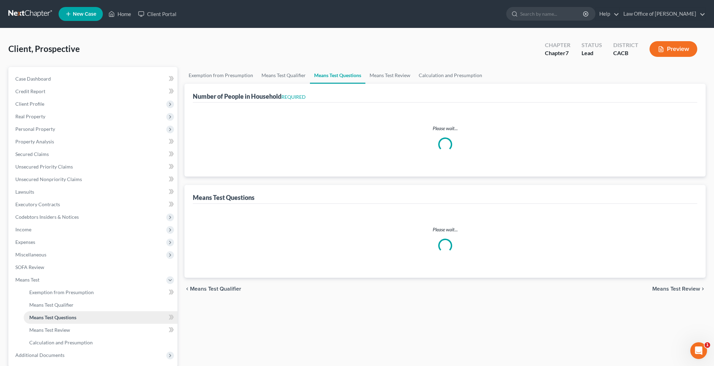
select select "1"
select select "45"
select select "1"
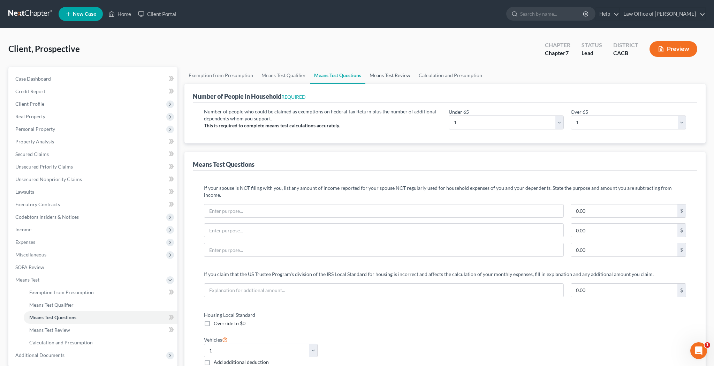
click at [393, 77] on link "Means Test Review" at bounding box center [390, 75] width 49 height 17
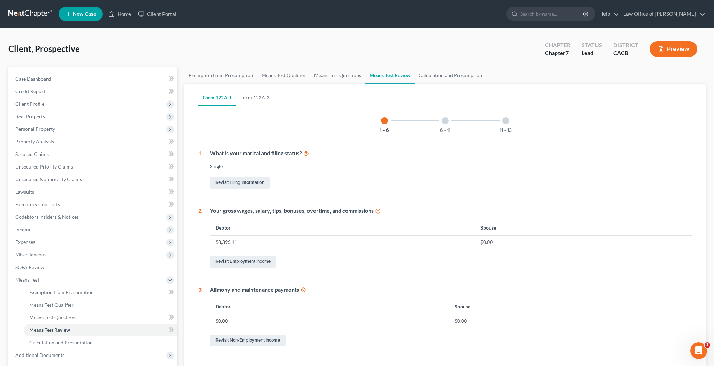
click at [443, 119] on div at bounding box center [445, 120] width 7 height 7
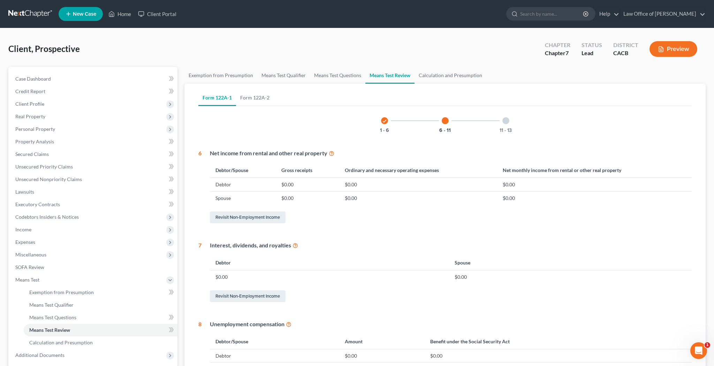
click at [504, 124] on div "11 - 13" at bounding box center [506, 121] width 24 height 24
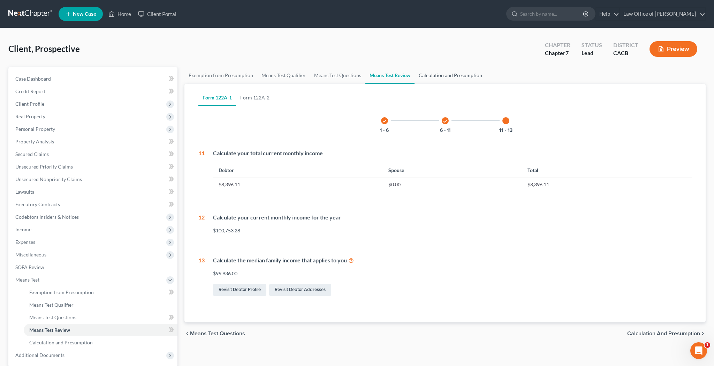
click at [459, 74] on link "Calculation and Presumption" at bounding box center [451, 75] width 72 height 17
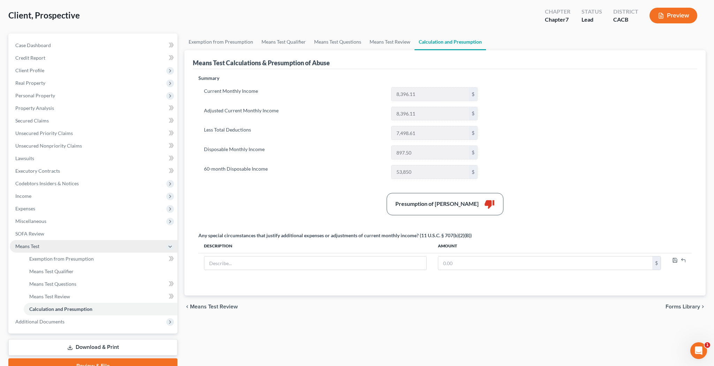
scroll to position [35, 0]
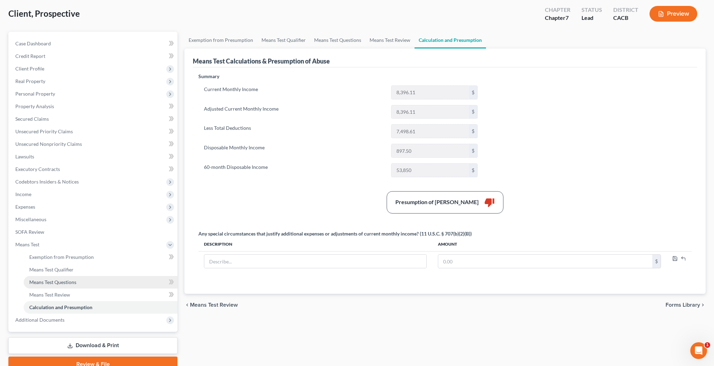
click at [78, 285] on link "Means Test Questions" at bounding box center [101, 282] width 154 height 13
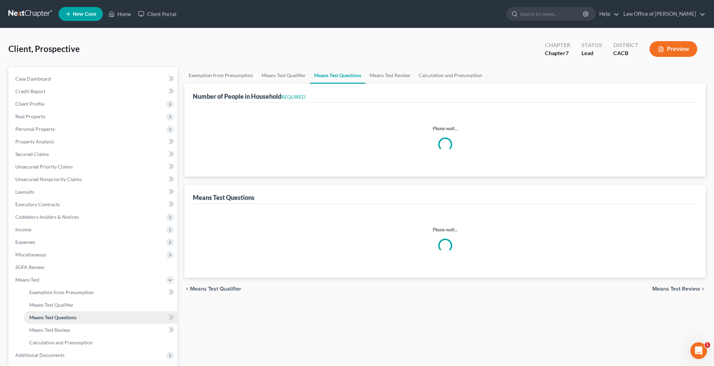
select select "1"
select select "45"
select select "1"
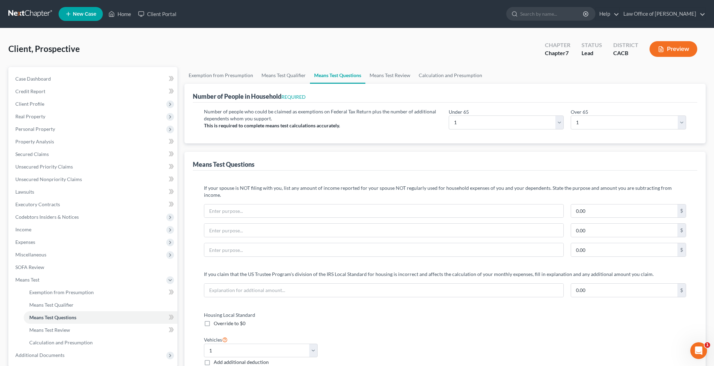
click at [667, 48] on button "Preview" at bounding box center [674, 49] width 48 height 16
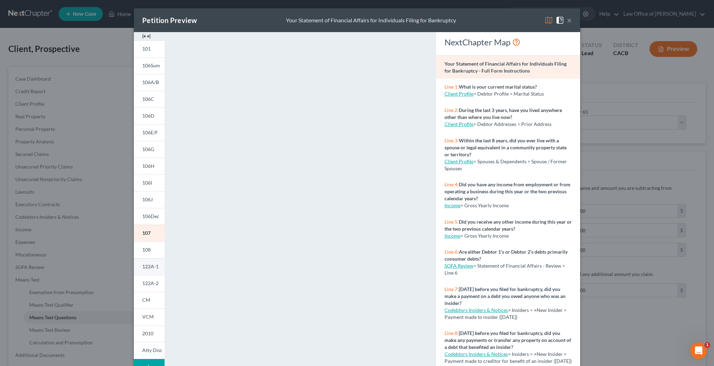
click at [154, 267] on span "122A-1" at bounding box center [150, 266] width 16 height 6
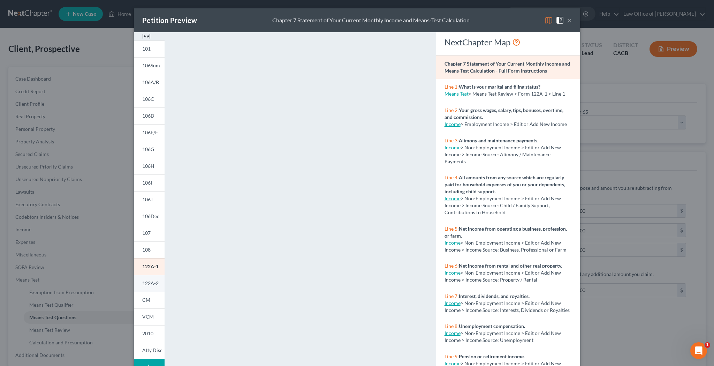
click at [153, 279] on link "122A-2" at bounding box center [149, 283] width 31 height 17
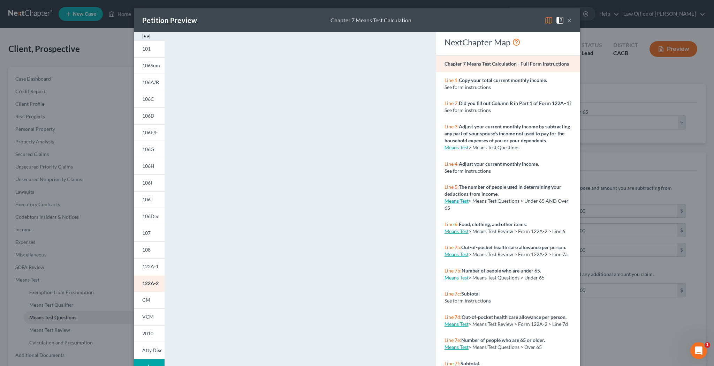
click at [570, 19] on button "×" at bounding box center [569, 20] width 5 height 8
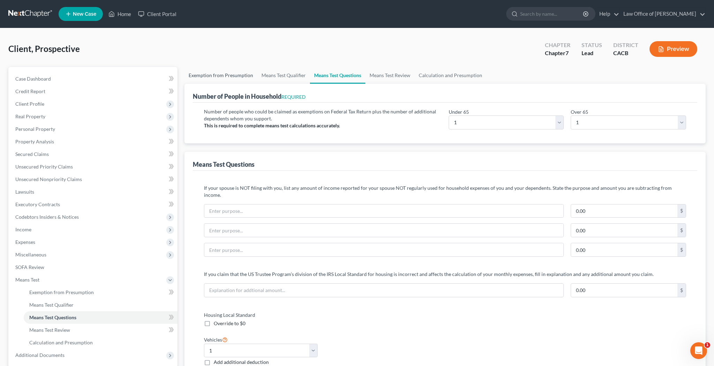
click at [248, 74] on link "Exemption from Presumption" at bounding box center [221, 75] width 73 height 17
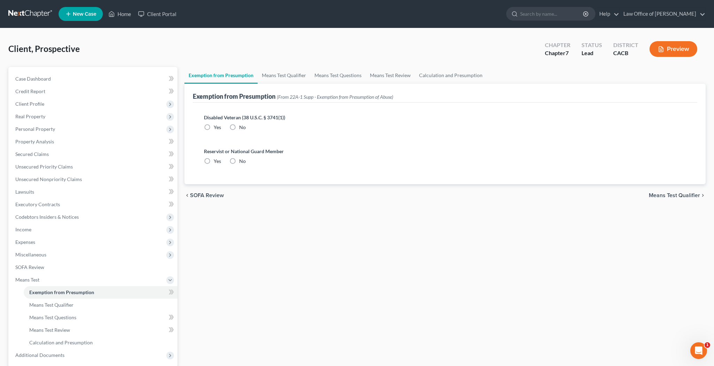
radio input "true"
click at [80, 106] on span "Client Profile" at bounding box center [94, 104] width 168 height 13
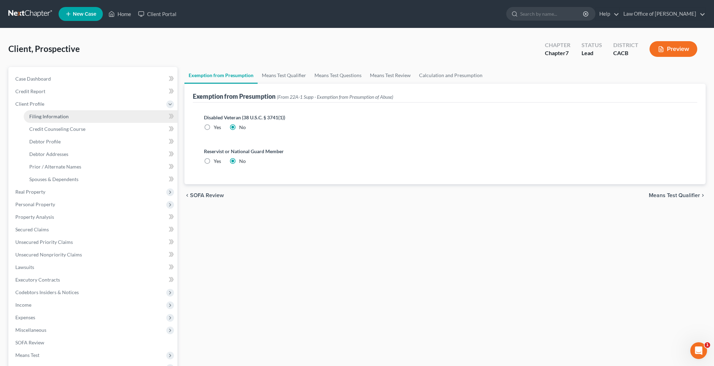
click at [77, 116] on link "Filing Information" at bounding box center [101, 116] width 154 height 13
select select "1"
select select "0"
select select "7"
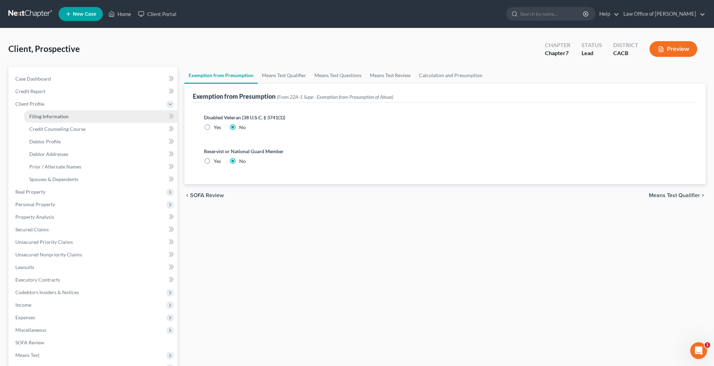
select select "0"
select select "4"
select select "0"
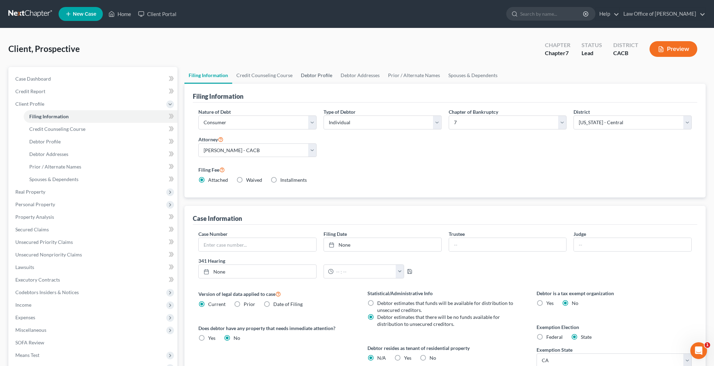
click at [315, 78] on link "Debtor Profile" at bounding box center [317, 75] width 40 height 17
select select "0"
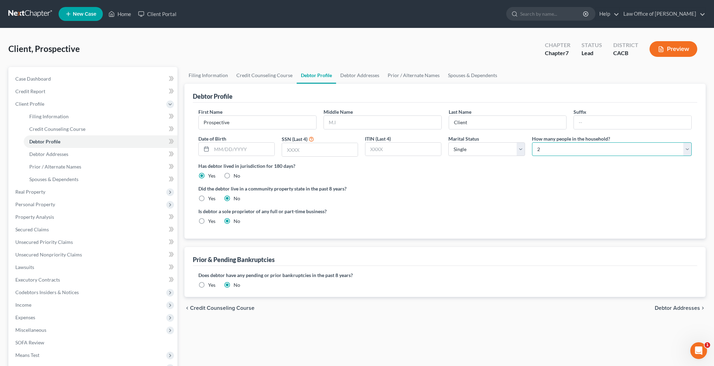
select select "2"
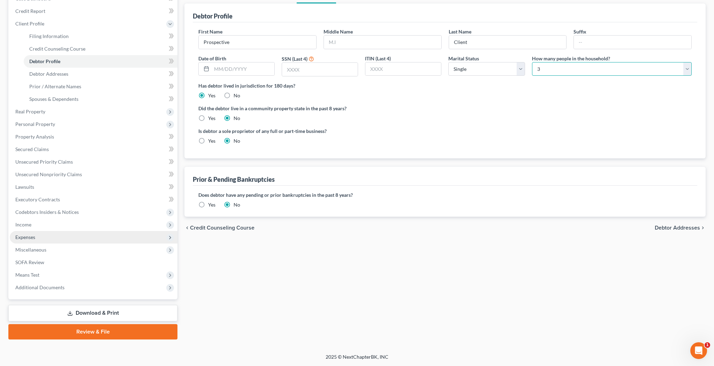
scroll to position [80, 0]
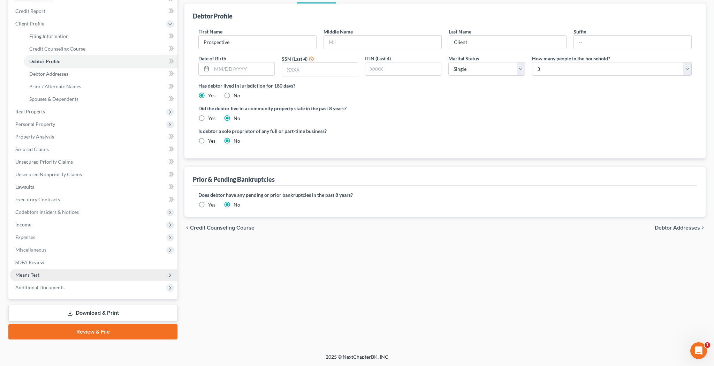
click at [66, 276] on span "Means Test" at bounding box center [94, 275] width 168 height 13
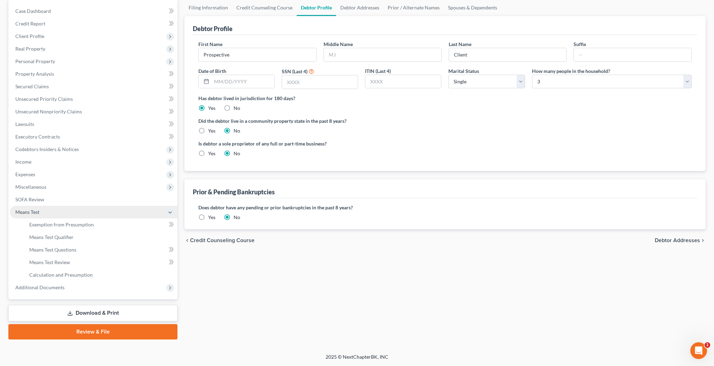
scroll to position [68, 0]
click at [79, 227] on link "Exemption from Presumption" at bounding box center [101, 224] width 154 height 13
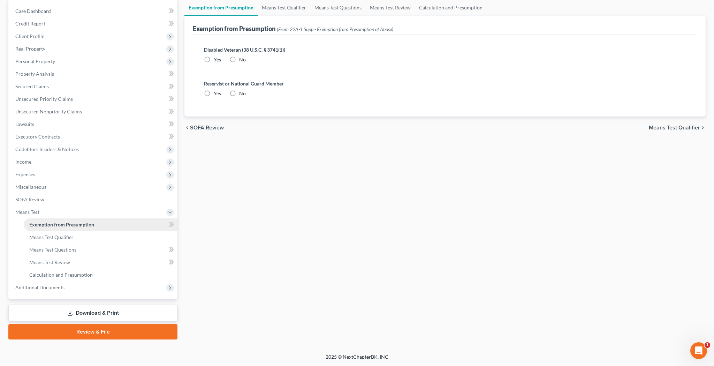
scroll to position [15, 0]
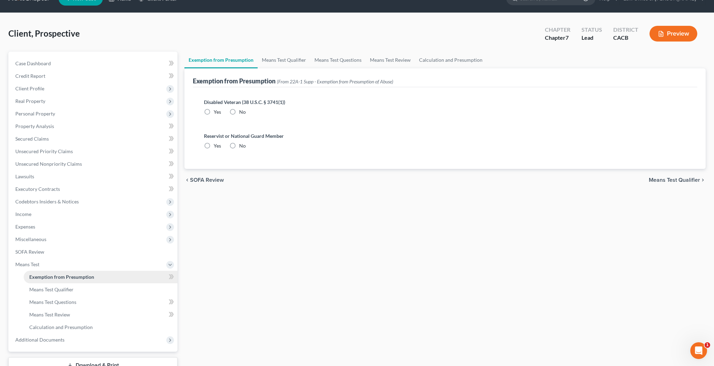
radio input "true"
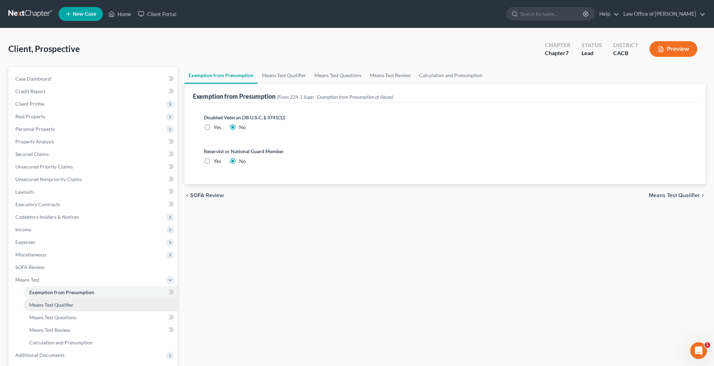
click at [75, 308] on link "Means Test Qualifier" at bounding box center [101, 305] width 154 height 13
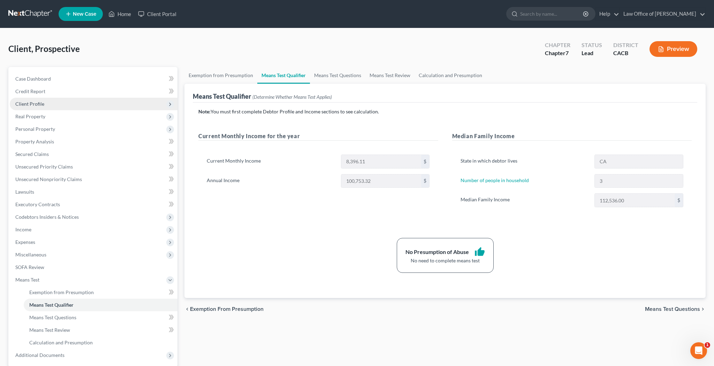
click at [90, 104] on span "Client Profile" at bounding box center [94, 104] width 168 height 13
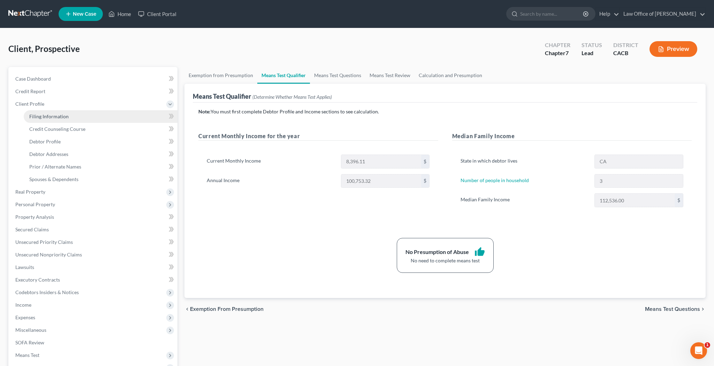
click at [83, 116] on link "Filing Information" at bounding box center [101, 116] width 154 height 13
select select "1"
select select "0"
select select "7"
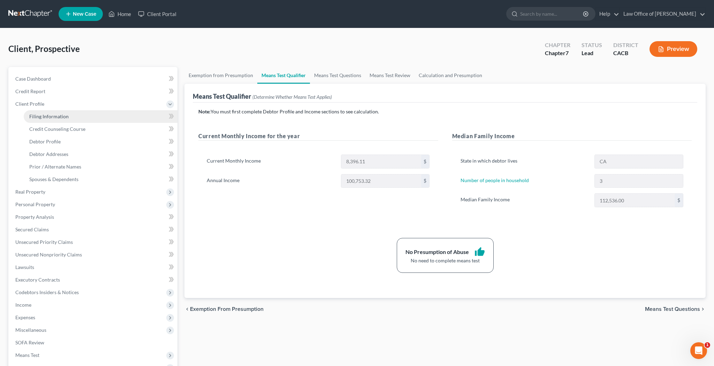
select select "0"
select select "4"
select select "0"
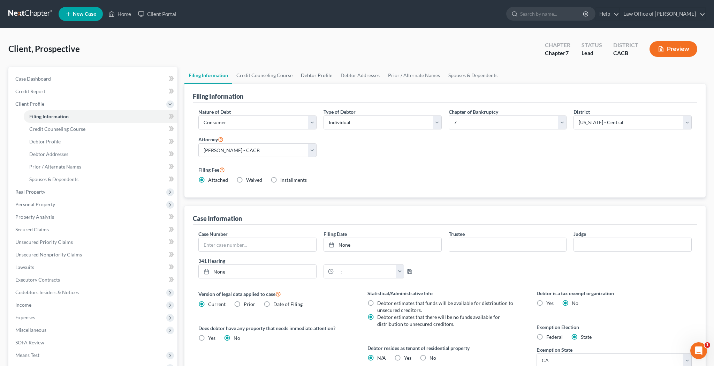
click at [319, 77] on link "Debtor Profile" at bounding box center [317, 75] width 40 height 17
select select "0"
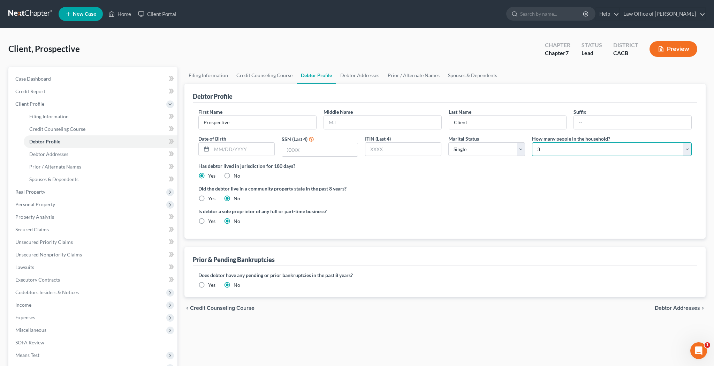
select select "1"
click at [529, 97] on div "Debtor Profile" at bounding box center [445, 93] width 505 height 19
click at [126, 16] on link "Home" at bounding box center [120, 14] width 30 height 13
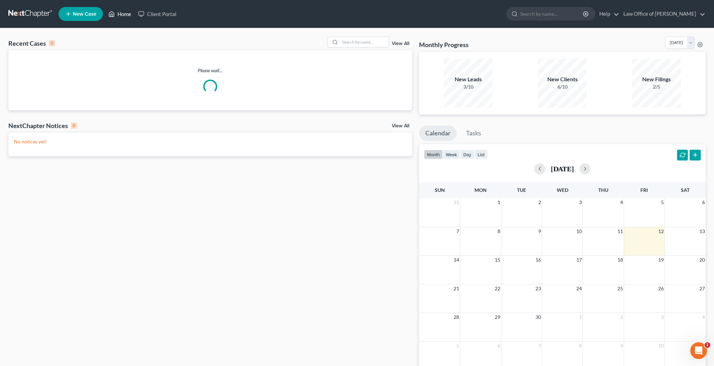
click at [126, 16] on link "Home" at bounding box center [120, 14] width 30 height 13
